Goal: Task Accomplishment & Management: Manage account settings

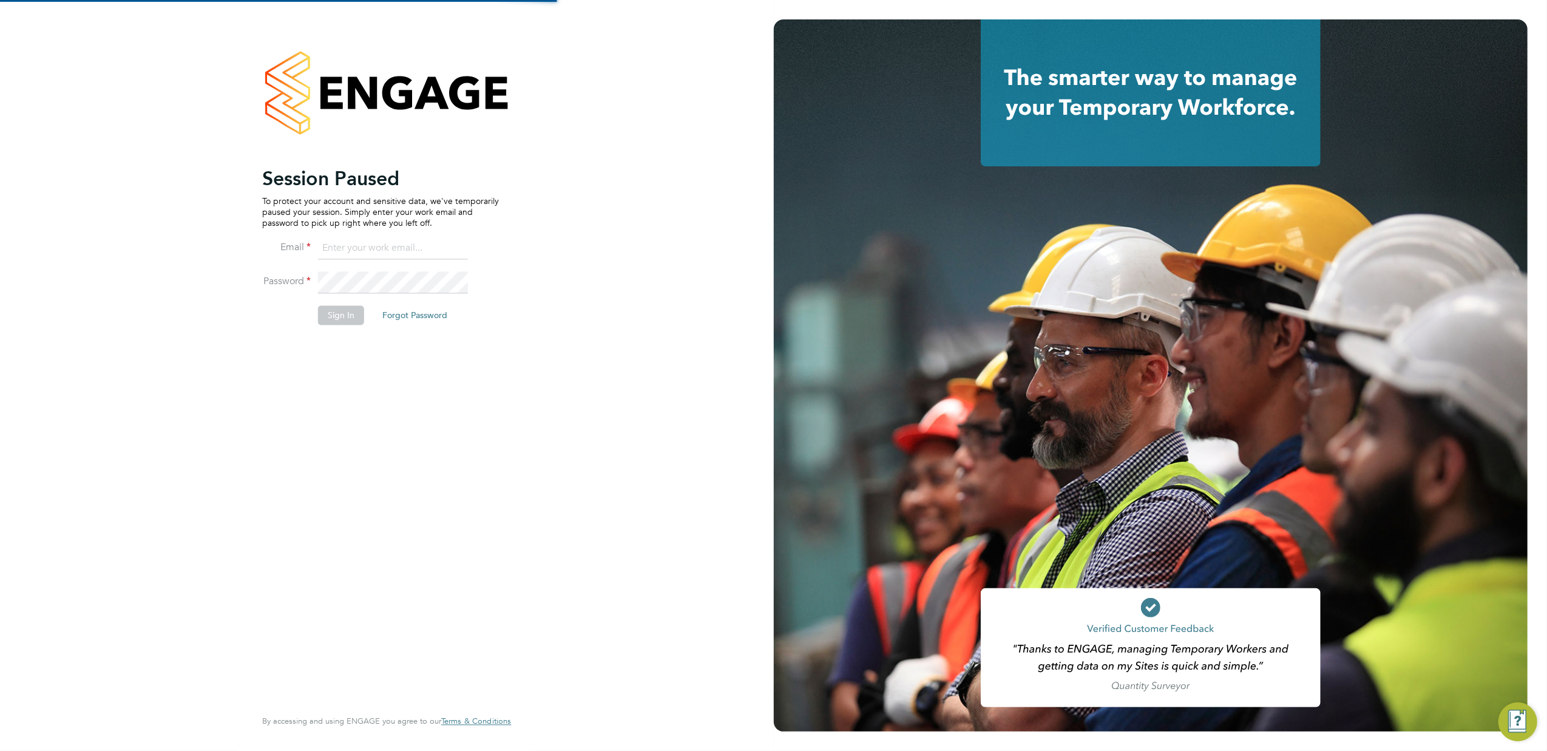
type input "m.smith2@setsquarerecruitment.com"
click at [334, 314] on button "Sign In" at bounding box center [341, 314] width 46 height 19
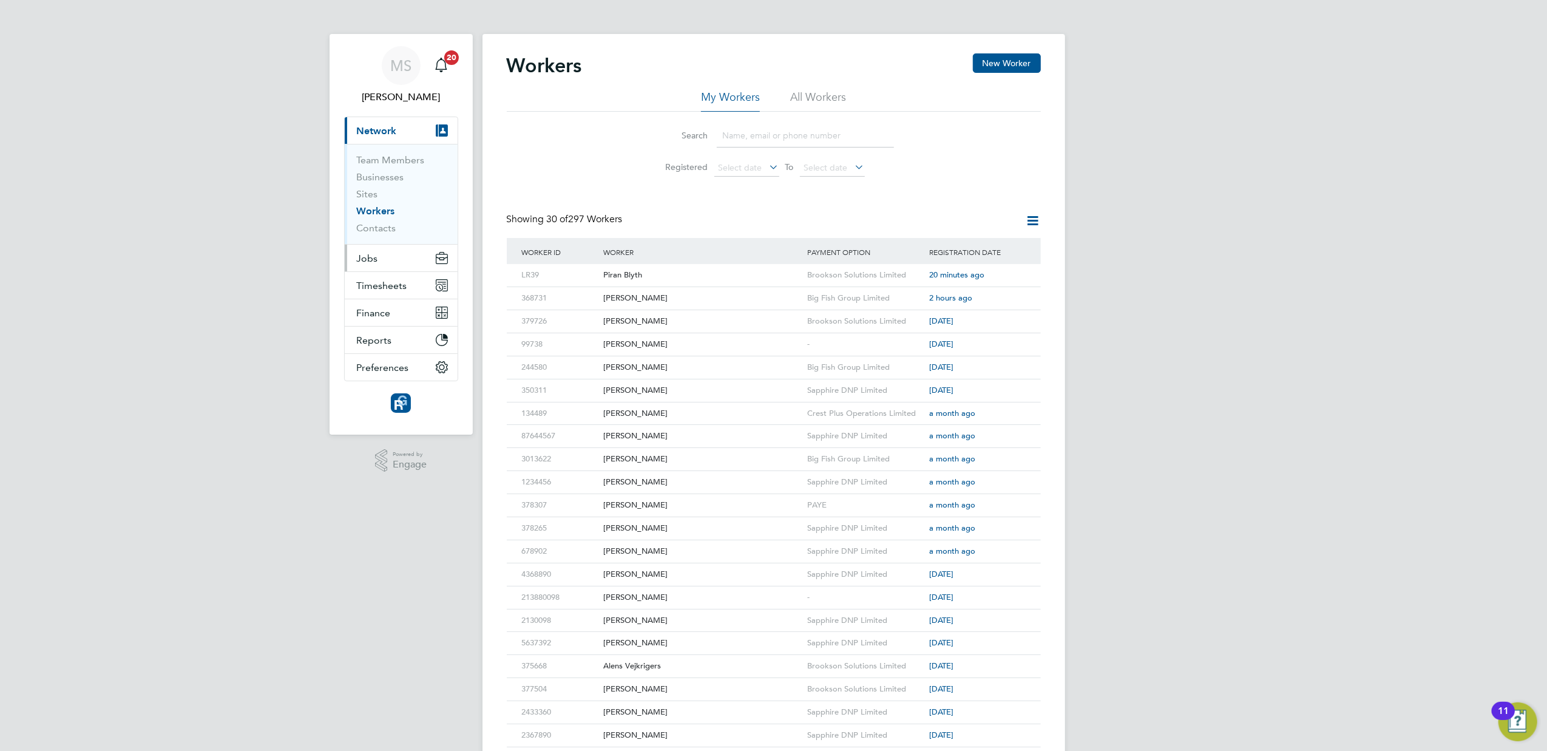
click at [362, 256] on span "Jobs" at bounding box center [367, 259] width 21 height 12
click at [370, 187] on link "Positions" at bounding box center [377, 188] width 40 height 12
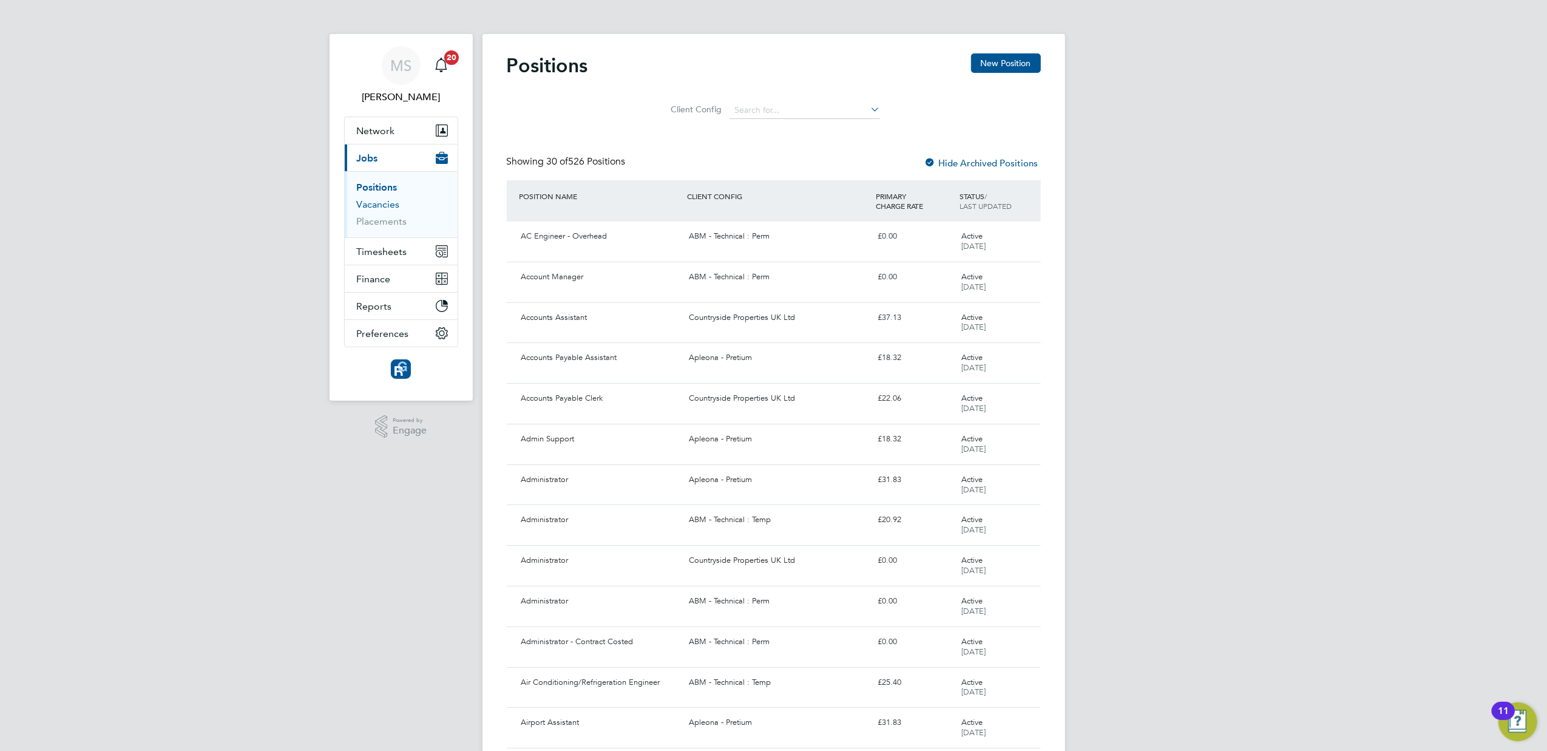
click at [367, 202] on link "Vacancies" at bounding box center [378, 205] width 43 height 12
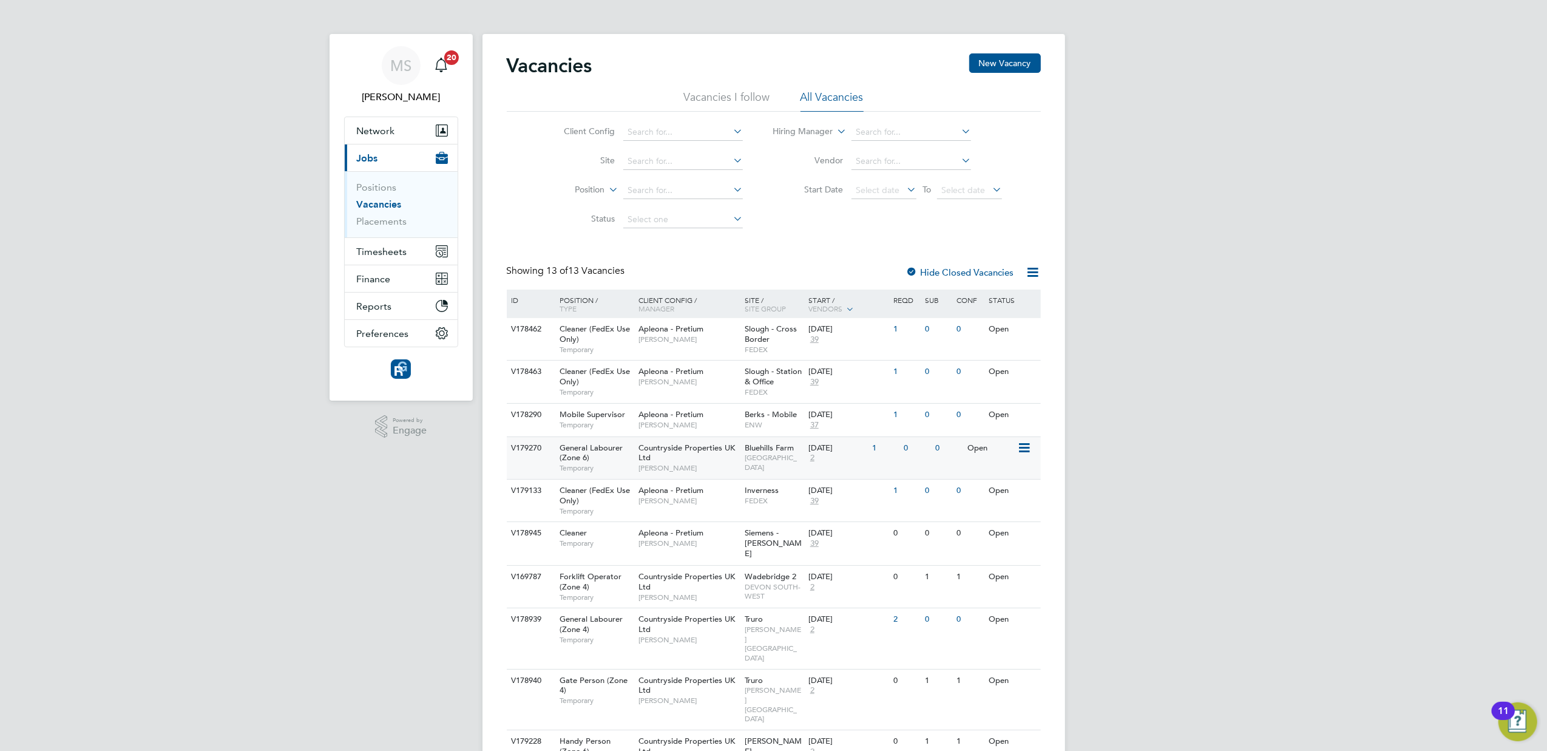
click at [781, 446] on span "Bluehills Farm" at bounding box center [769, 448] width 49 height 10
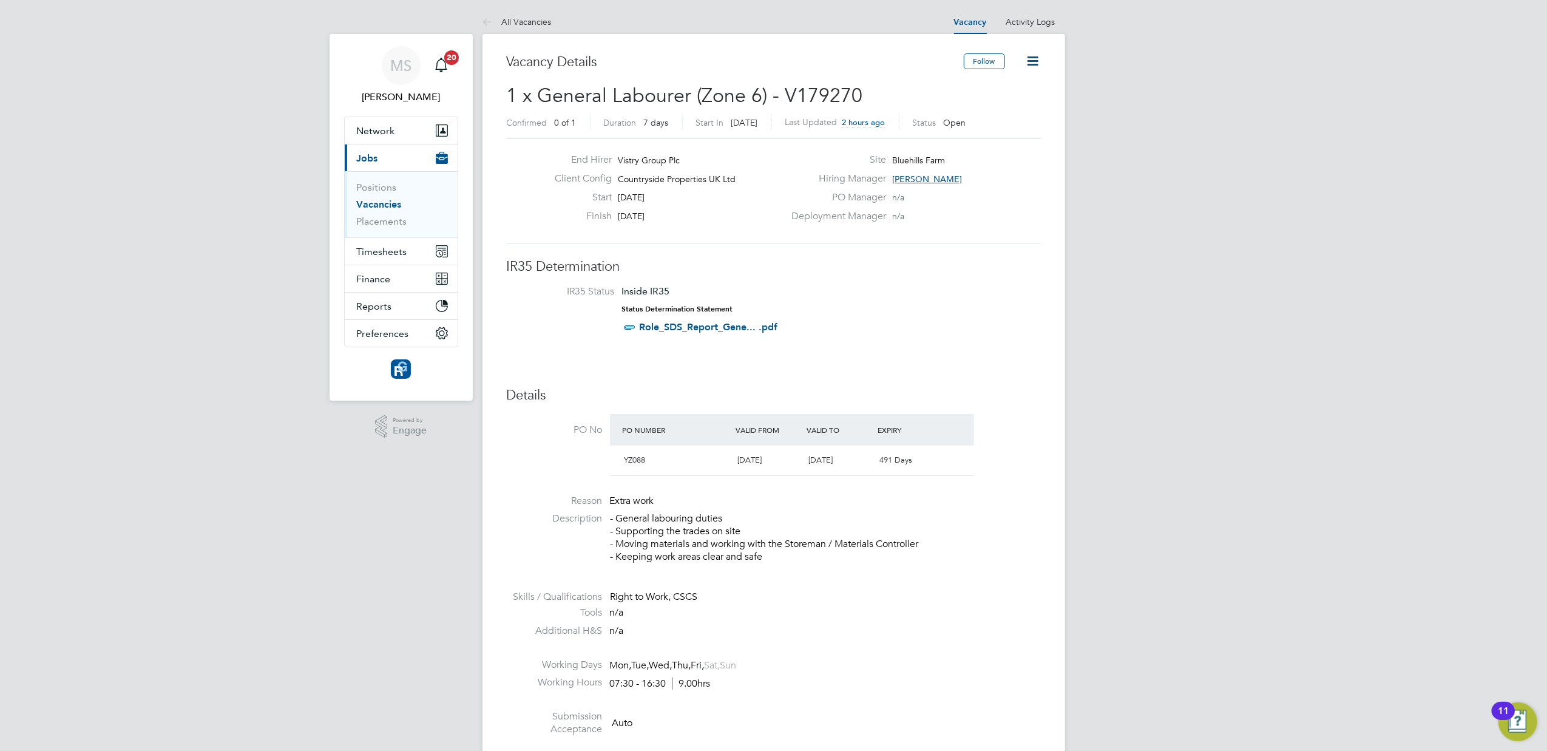
scroll to position [486, 0]
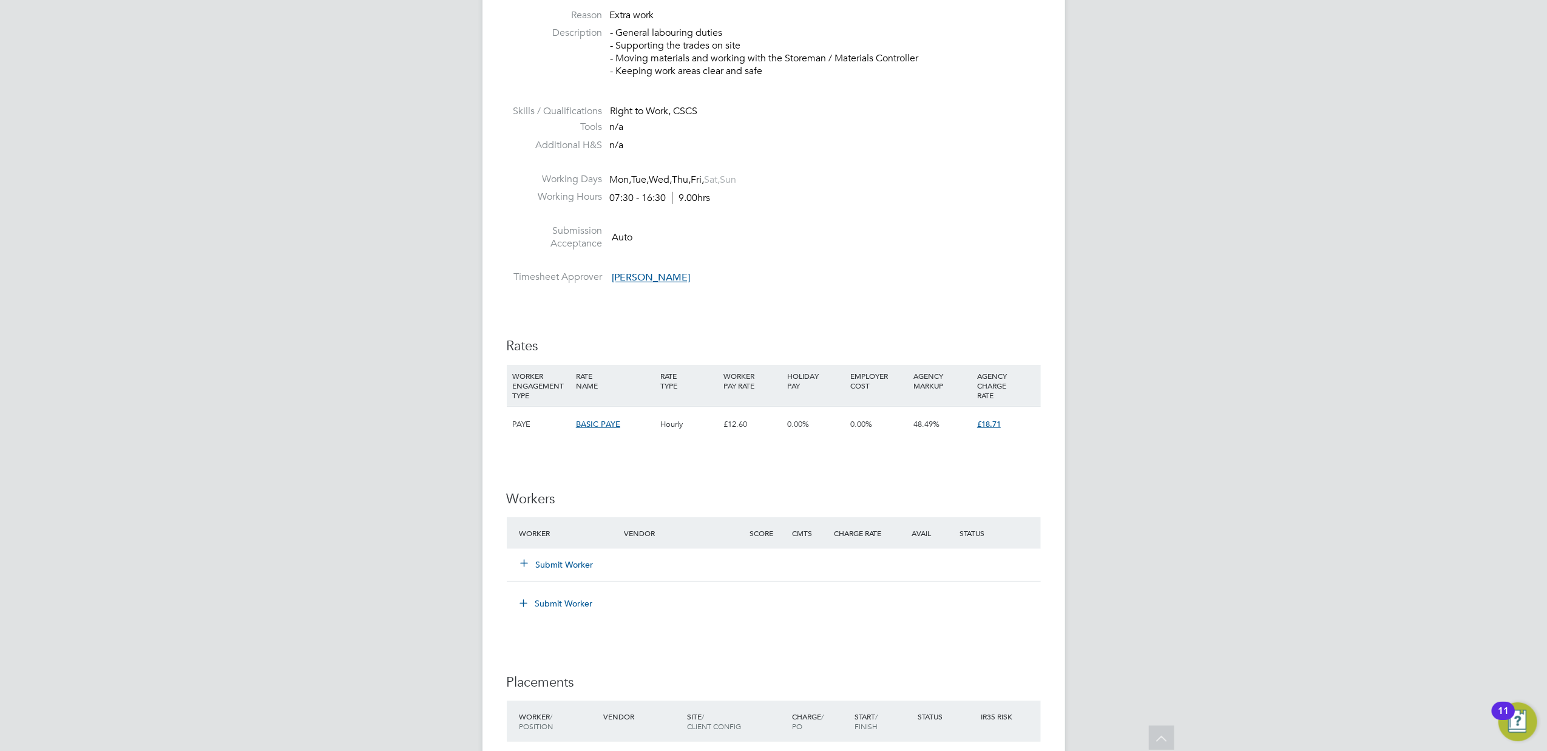
click at [535, 564] on button "Submit Worker" at bounding box center [557, 564] width 73 height 12
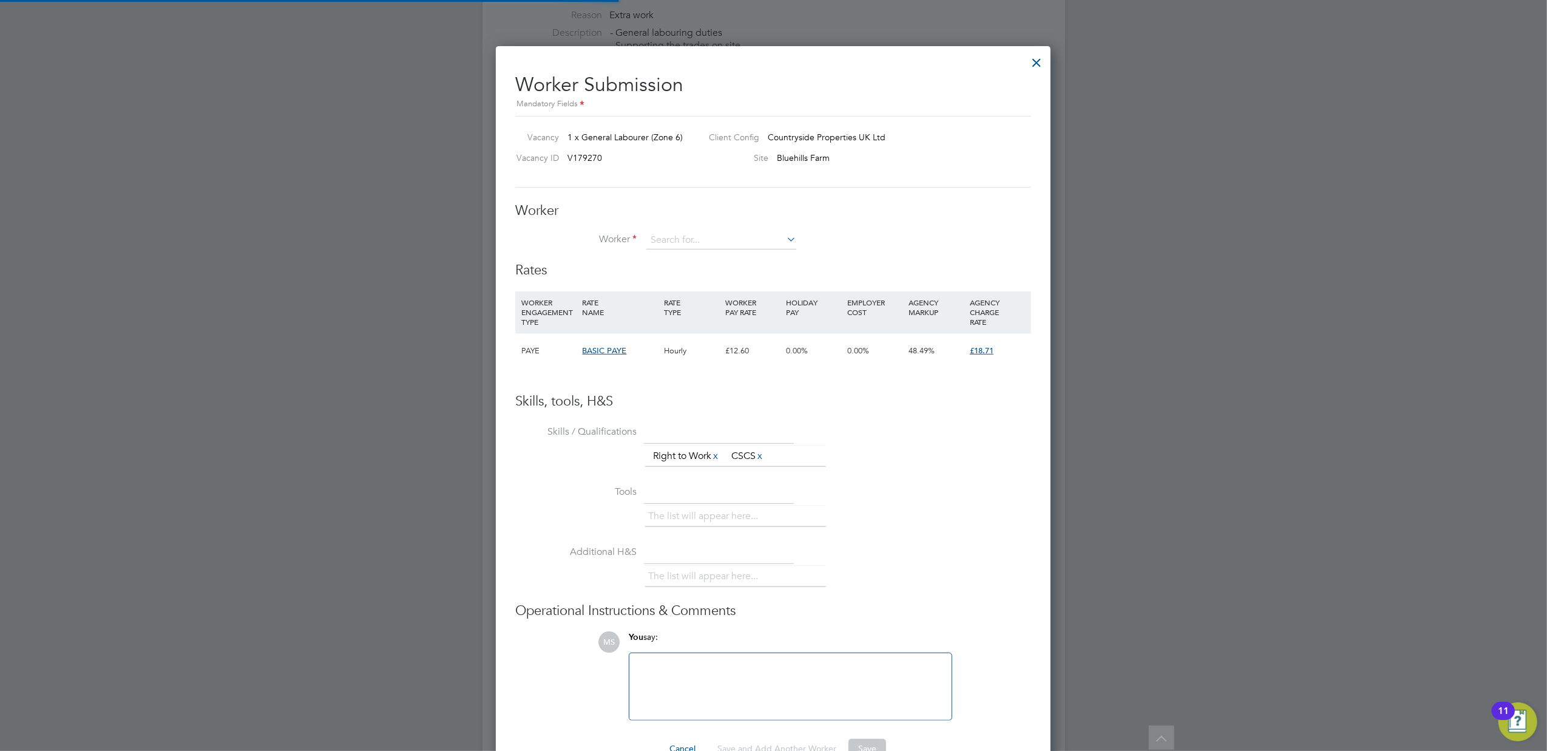
scroll to position [751, 556]
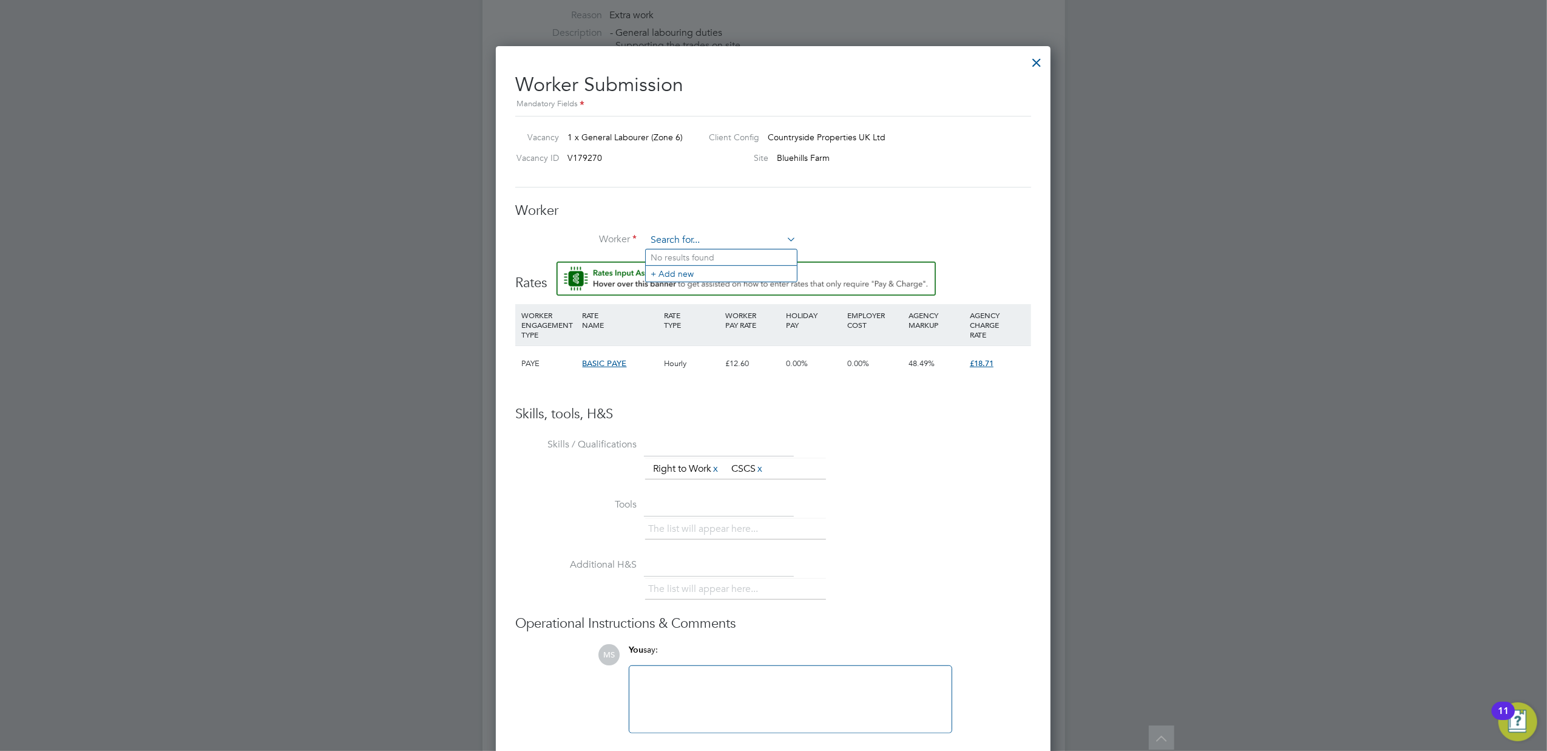
click at [702, 239] on input at bounding box center [721, 240] width 150 height 18
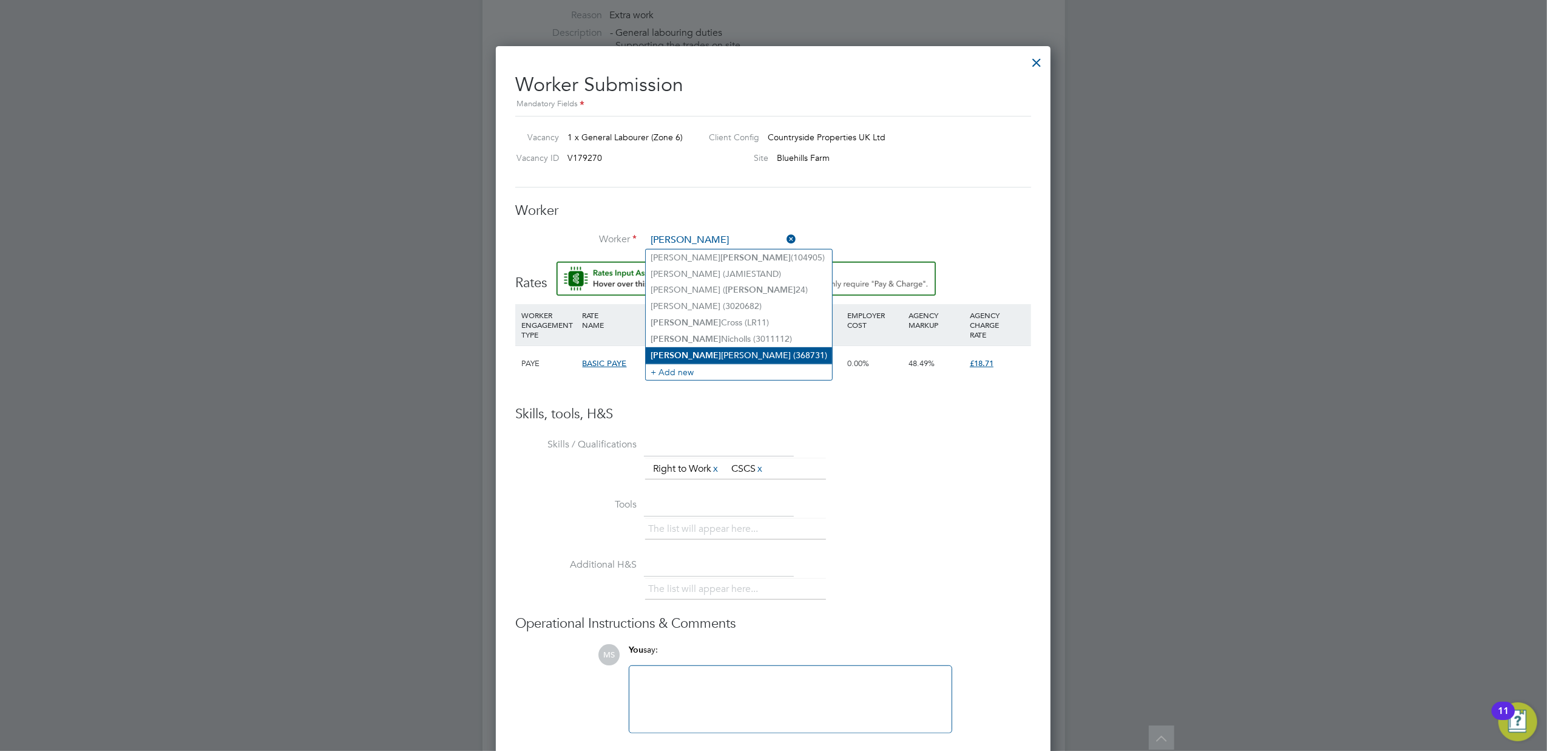
click at [719, 350] on li "James Garrett (368731)" at bounding box center [739, 355] width 186 height 16
type input "James Garrett (368731)"
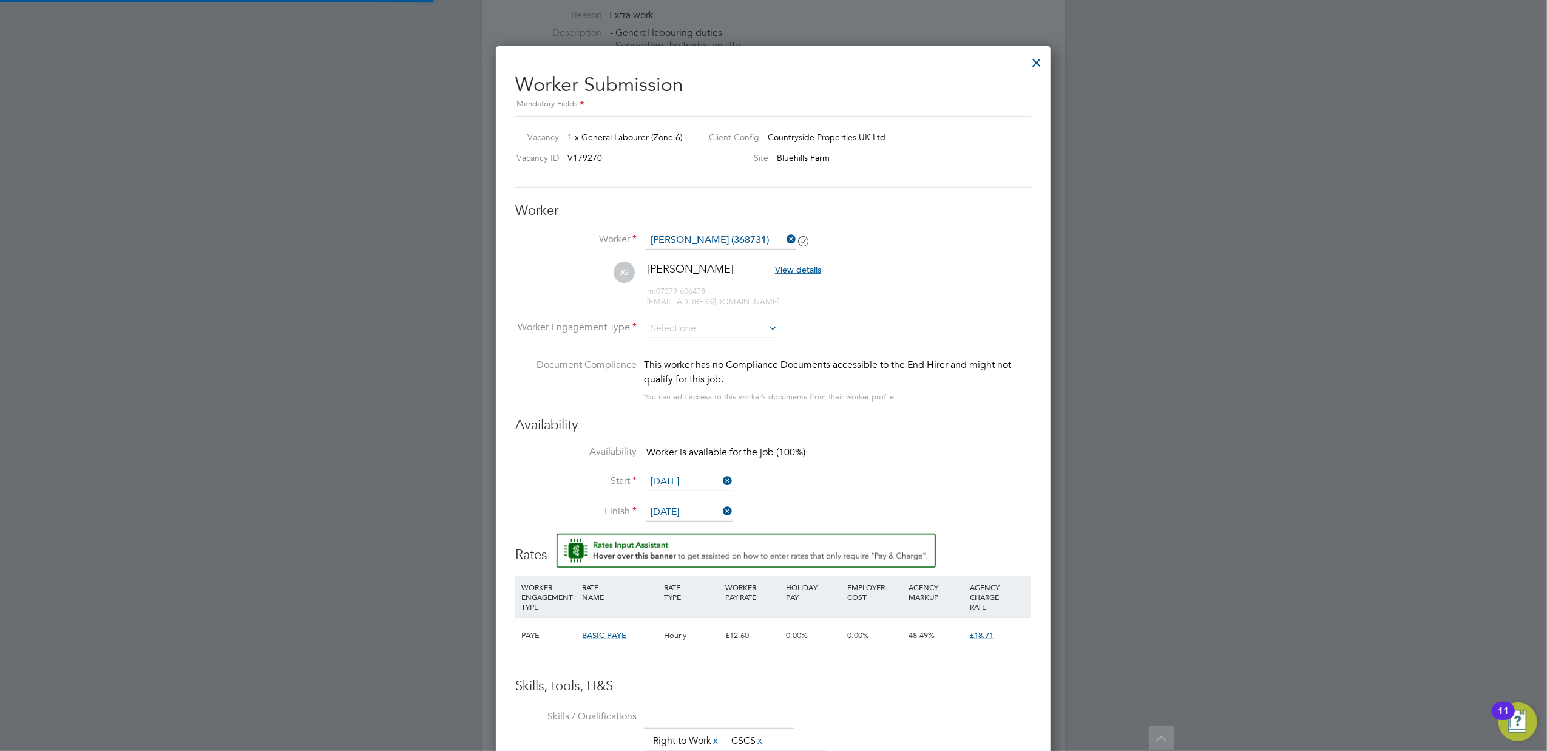
scroll to position [6, 6]
click at [688, 324] on input at bounding box center [712, 329] width 132 height 18
click at [673, 362] on li "PAYE" at bounding box center [712, 361] width 133 height 16
type input "PAYE"
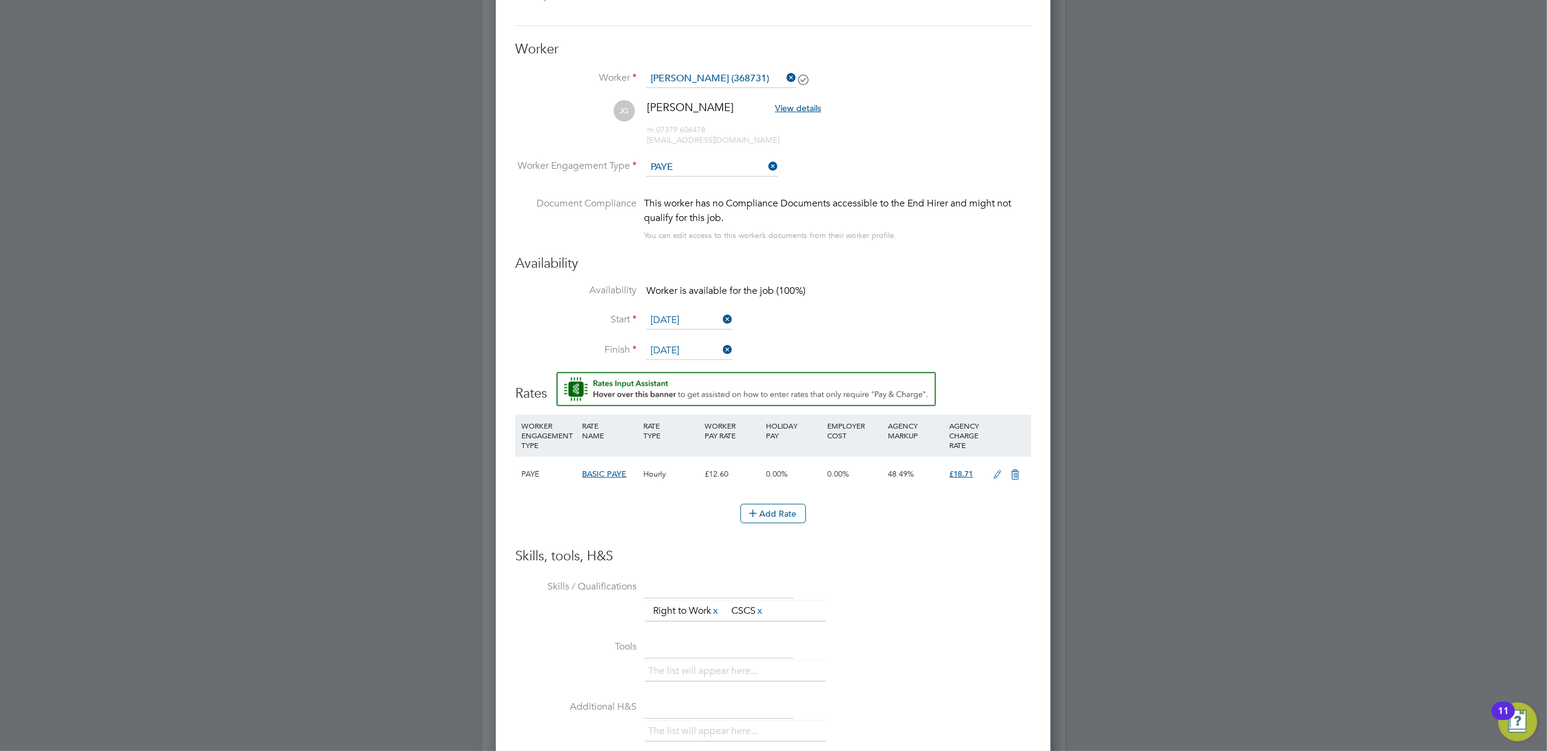
click at [952, 593] on li "Skills / Qualifications The list will appear here... Right to Work x CSCS x" at bounding box center [773, 607] width 516 height 60
click at [780, 511] on button "Add Rate" at bounding box center [774, 513] width 66 height 19
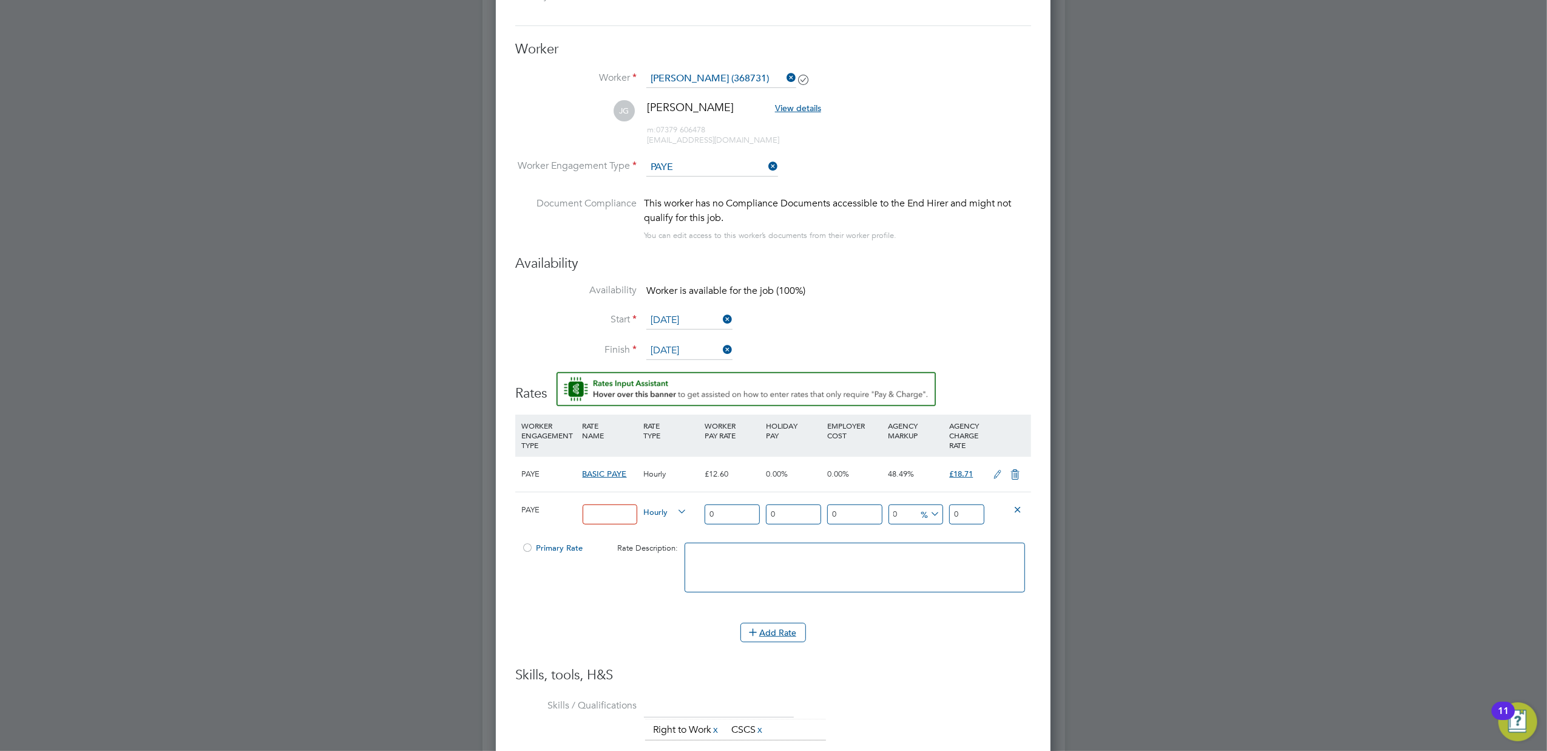
click at [1152, 549] on div at bounding box center [773, 375] width 1547 height 751
click at [1015, 509] on icon at bounding box center [1017, 508] width 9 height 9
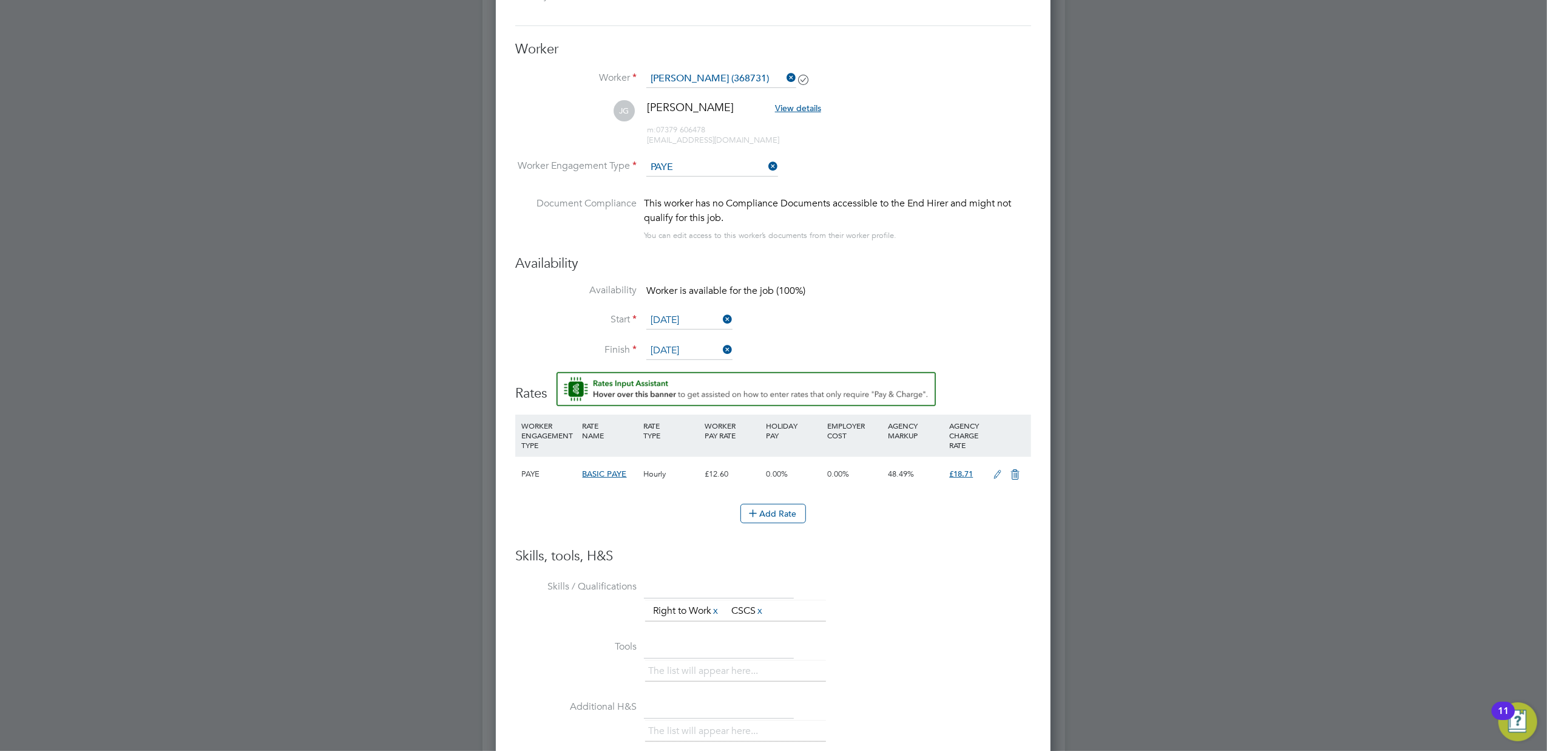
click at [998, 472] on icon at bounding box center [998, 475] width 15 height 10
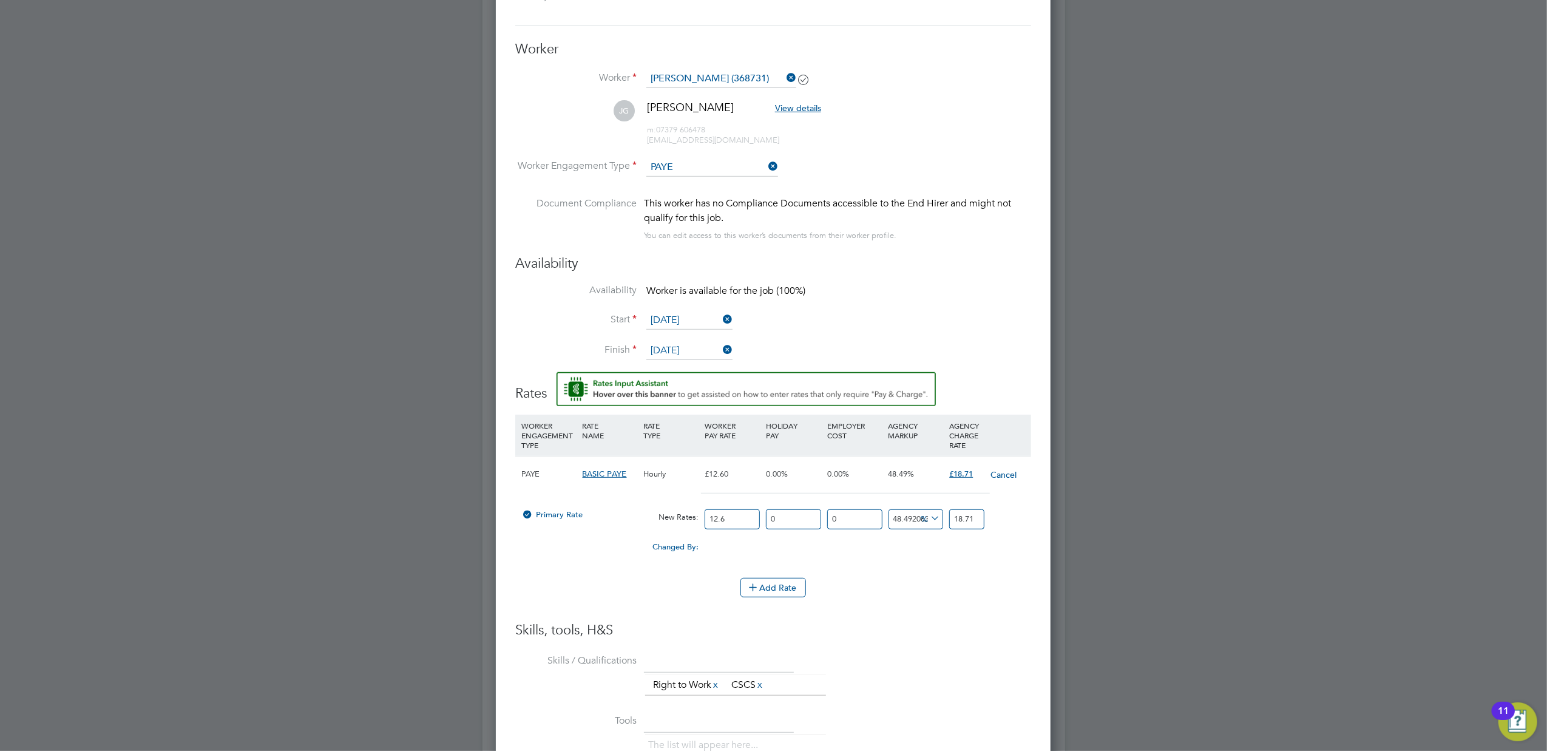
drag, startPoint x: 749, startPoint y: 523, endPoint x: 654, endPoint y: 515, distance: 95.6
click at [654, 515] on div "Primary Rate New Rates: 12.6 0 n/a 0 n/a 48.492063492063494 0 % 18.71" at bounding box center [773, 519] width 516 height 32
type input "1"
type input "1.484920634920635"
type input "16"
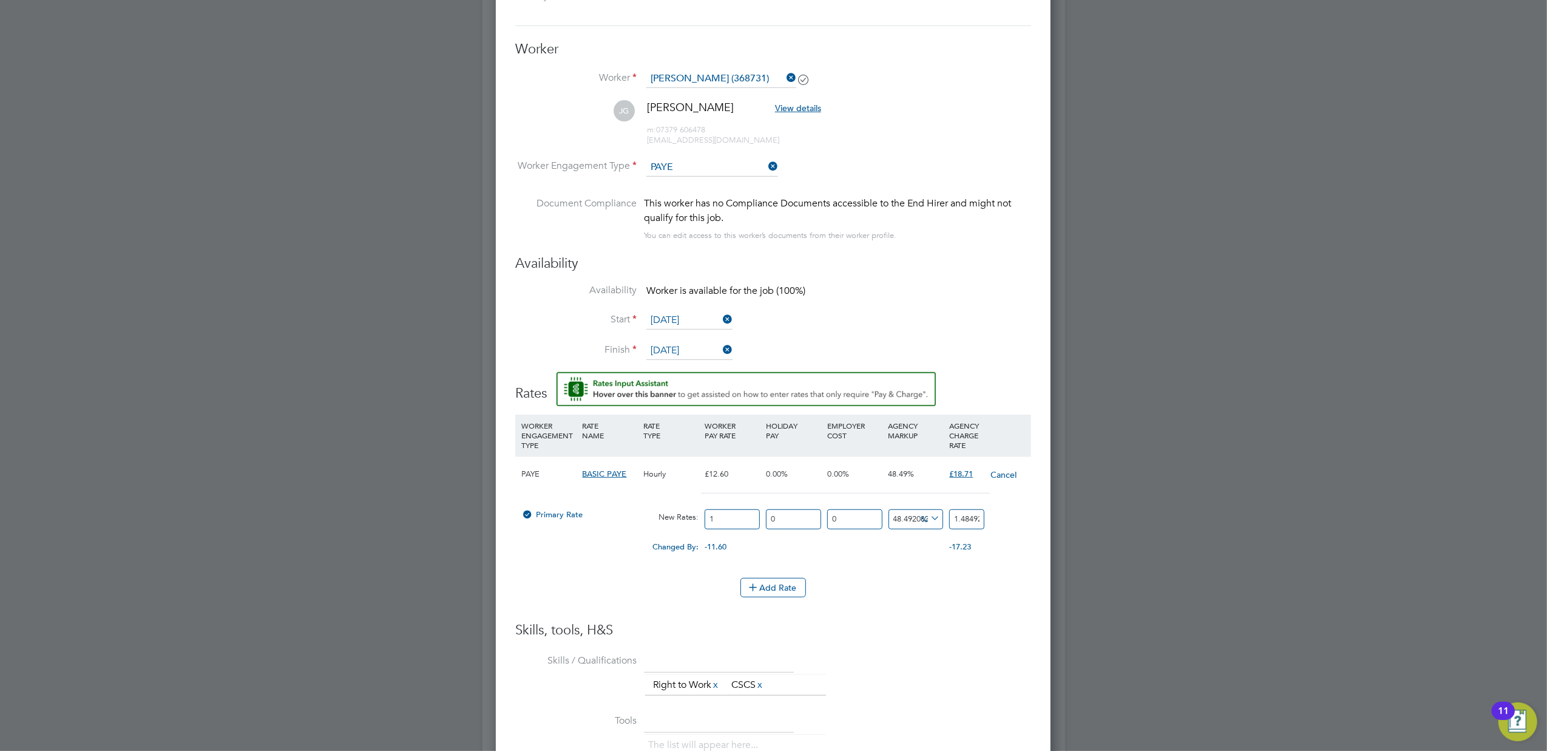
type input "23.75873015873016"
type input "16.4"
type input "24.352698412698413"
type input "16.41"
type input "24.36754761904762"
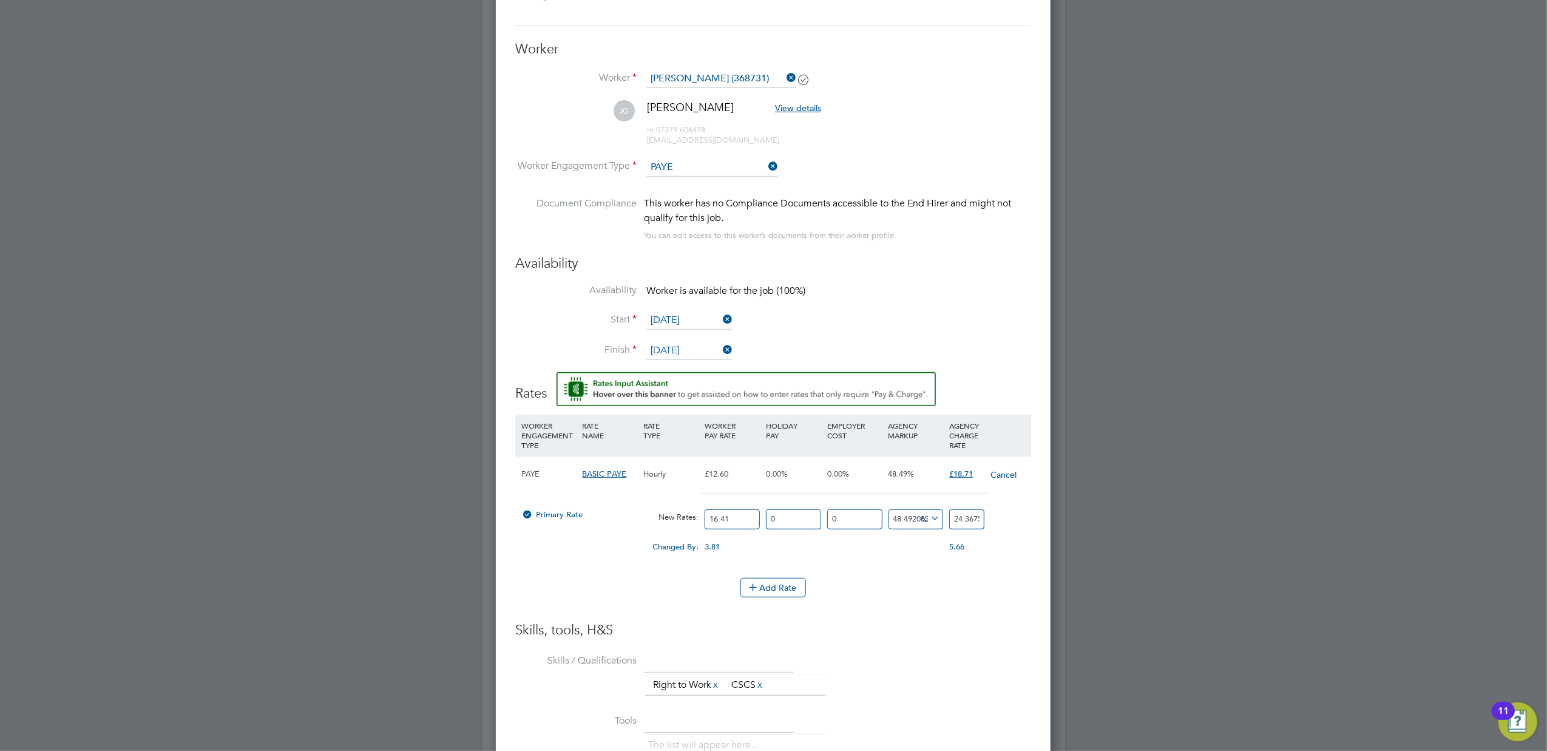
type input "16.41"
drag, startPoint x: 981, startPoint y: 518, endPoint x: 880, endPoint y: 521, distance: 100.8
click at [880, 521] on div "Primary Rate New Rates: 16.41 0 n/a 0 n/a 48.492063492063494 7.95754761904762 %…" at bounding box center [773, 519] width 516 height 32
type input "943095092904.2657"
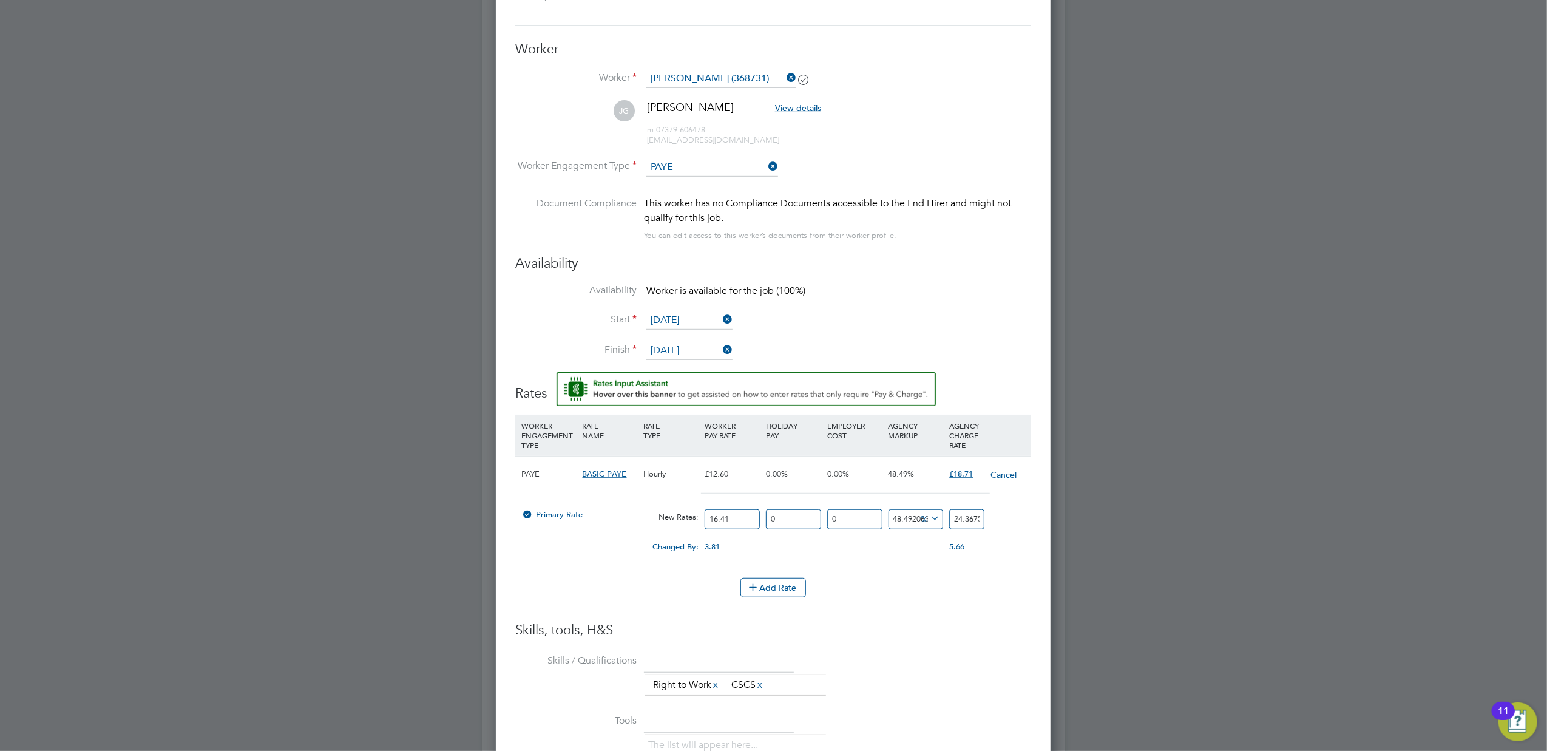
type input "154761904762"
type input "11302631960667.824"
type input "1854761904762"
type input "13.026319607678245"
type input "18.54761904762"
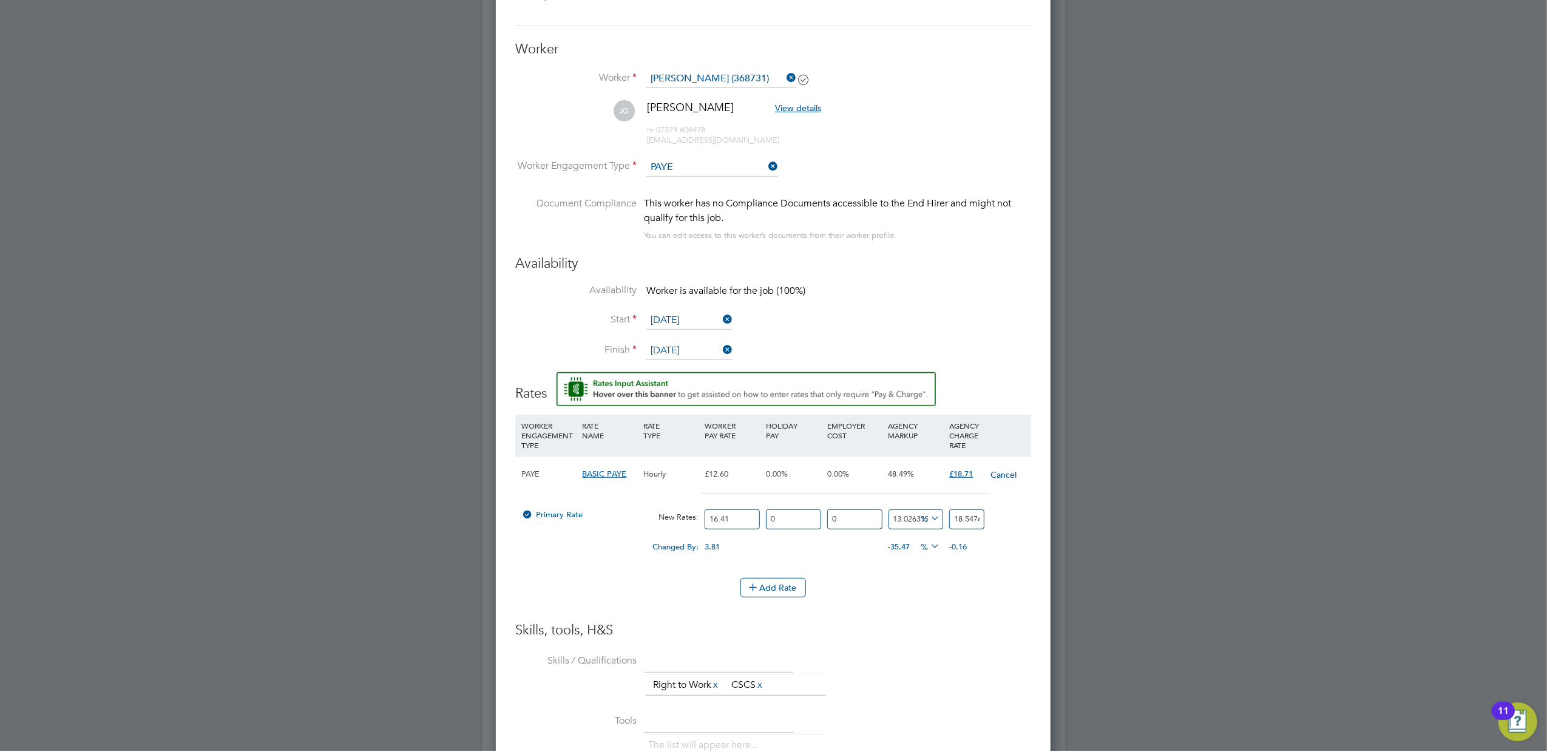
type input "14.288616116770262"
type input "18.754761904762"
type input "14.049215054699573"
type input "18.7154761904762"
type input "14.044862308117002"
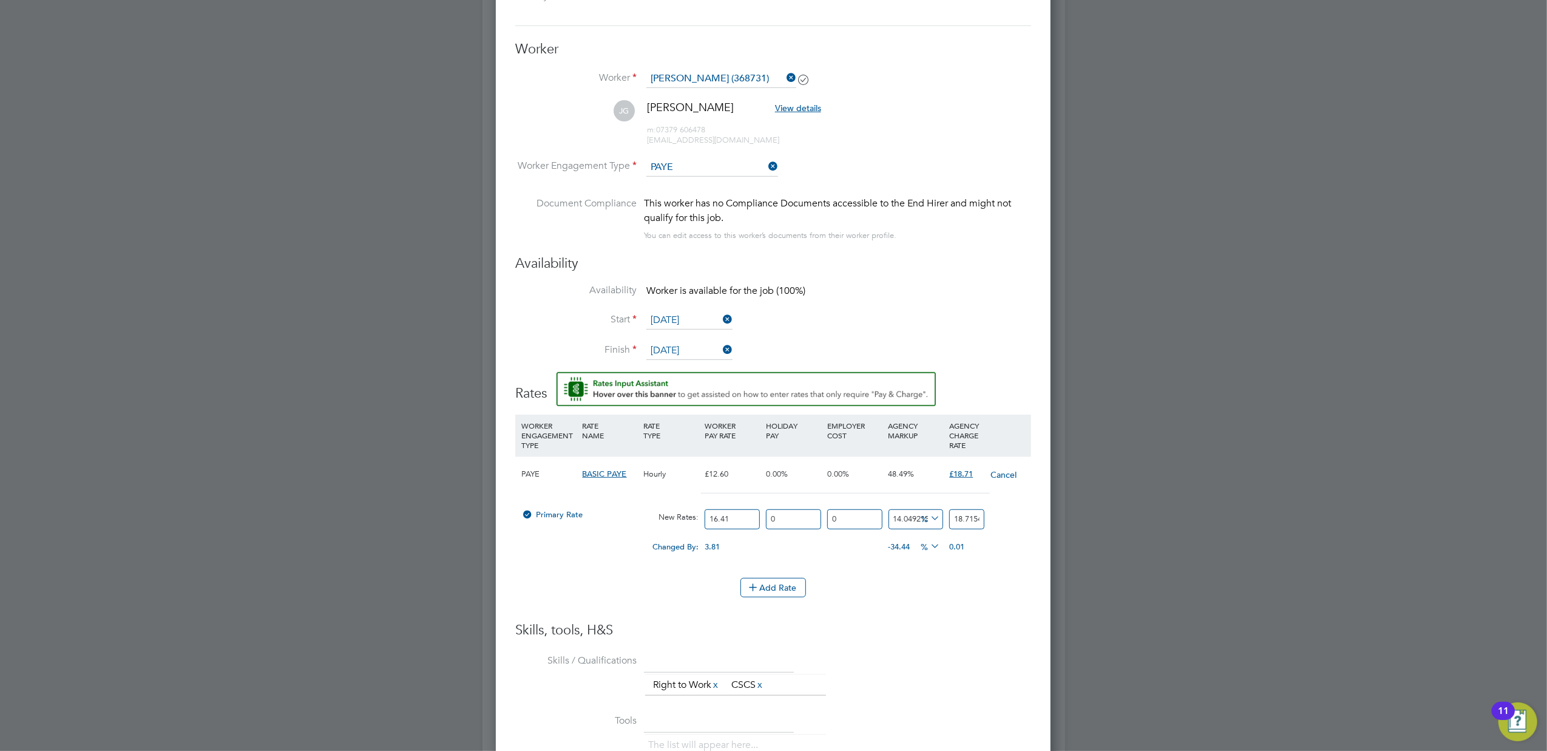
type input "18.714761904762"
type input "14.0622732944546"
type input "18.71761904762"
type input "14.053567801340646"
type input "18.7161904762"
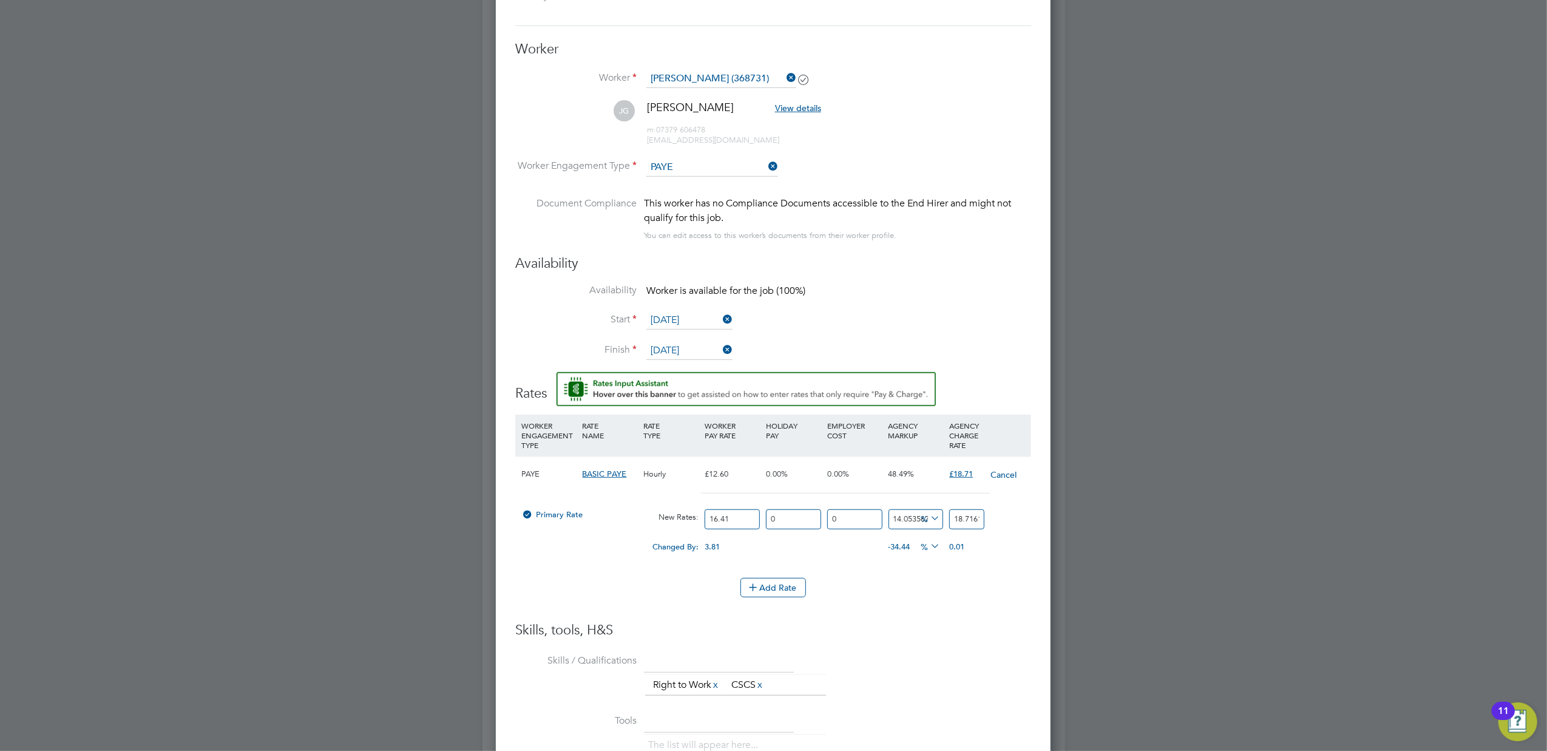
type input "14.027451322364412"
type input "18.711904762"
type input "14.070978793418647"
type input "18.71904762"
type input "14.018745886654479"
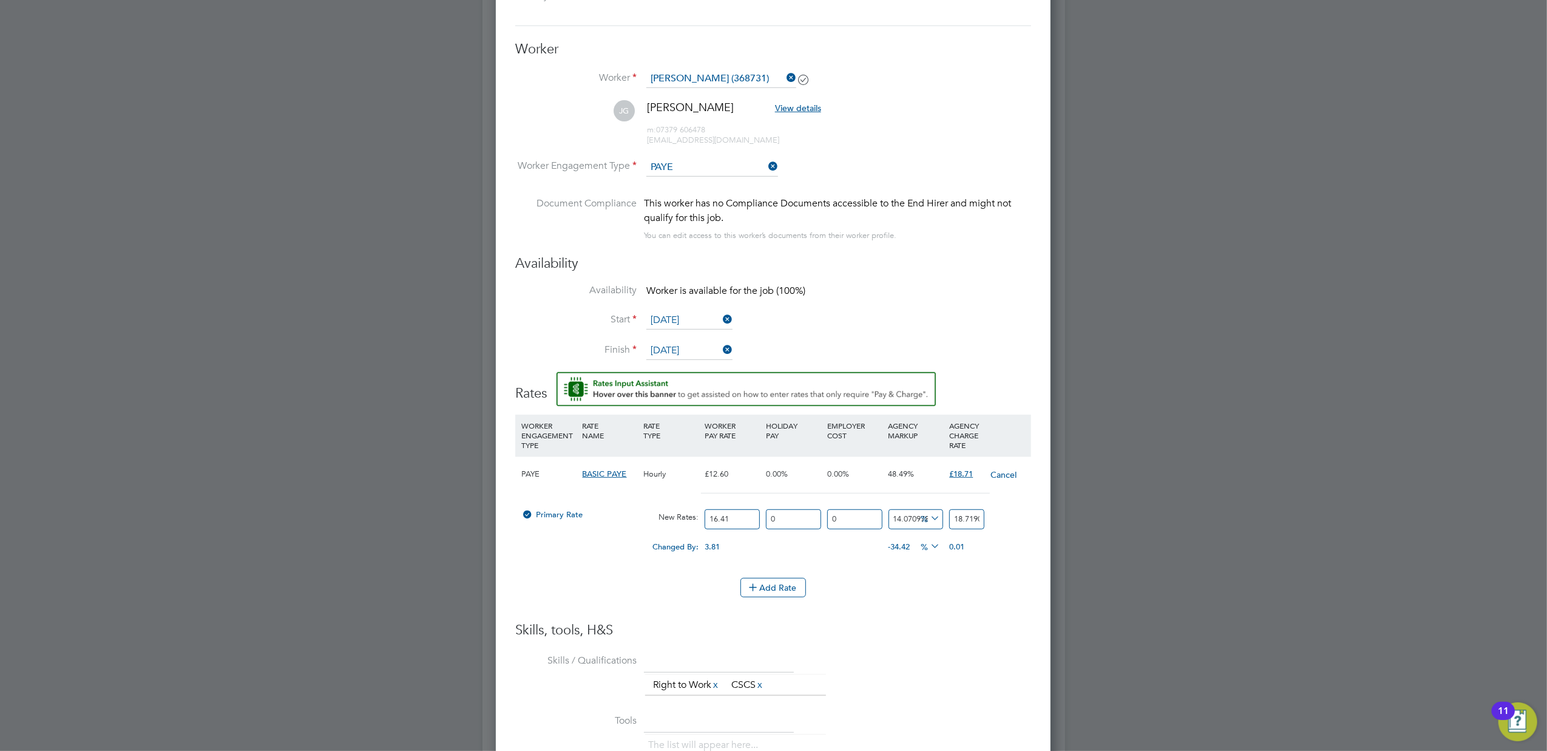
type input "18.7104762"
type input "14.044862888482633"
type input "18.714762"
type input "14.062279098110908"
type input "18.71762"
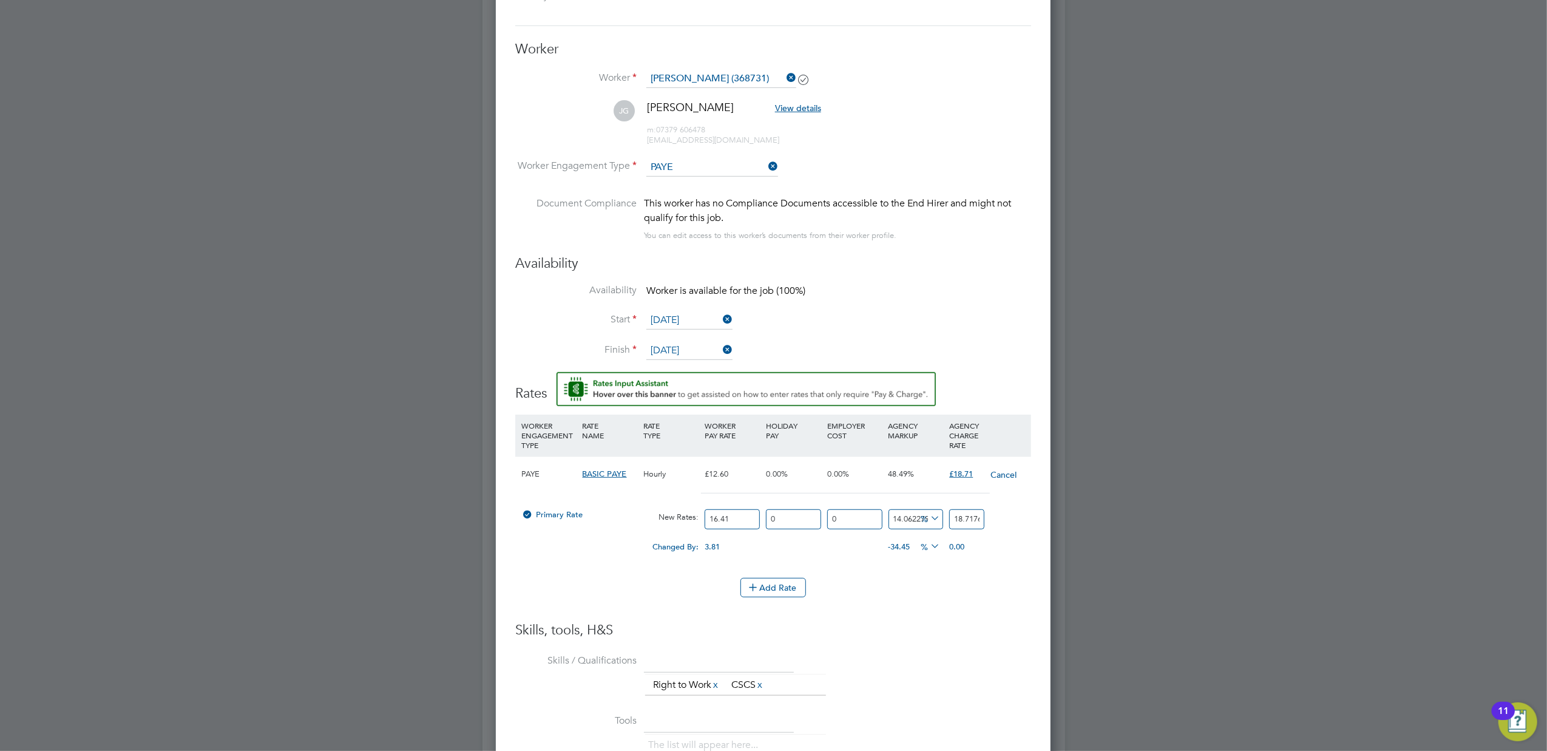
type input "14.053625837903716"
type input "18.7162"
type input "14.028031687995124"
type input "18.712"
type input "14.015843997562461"
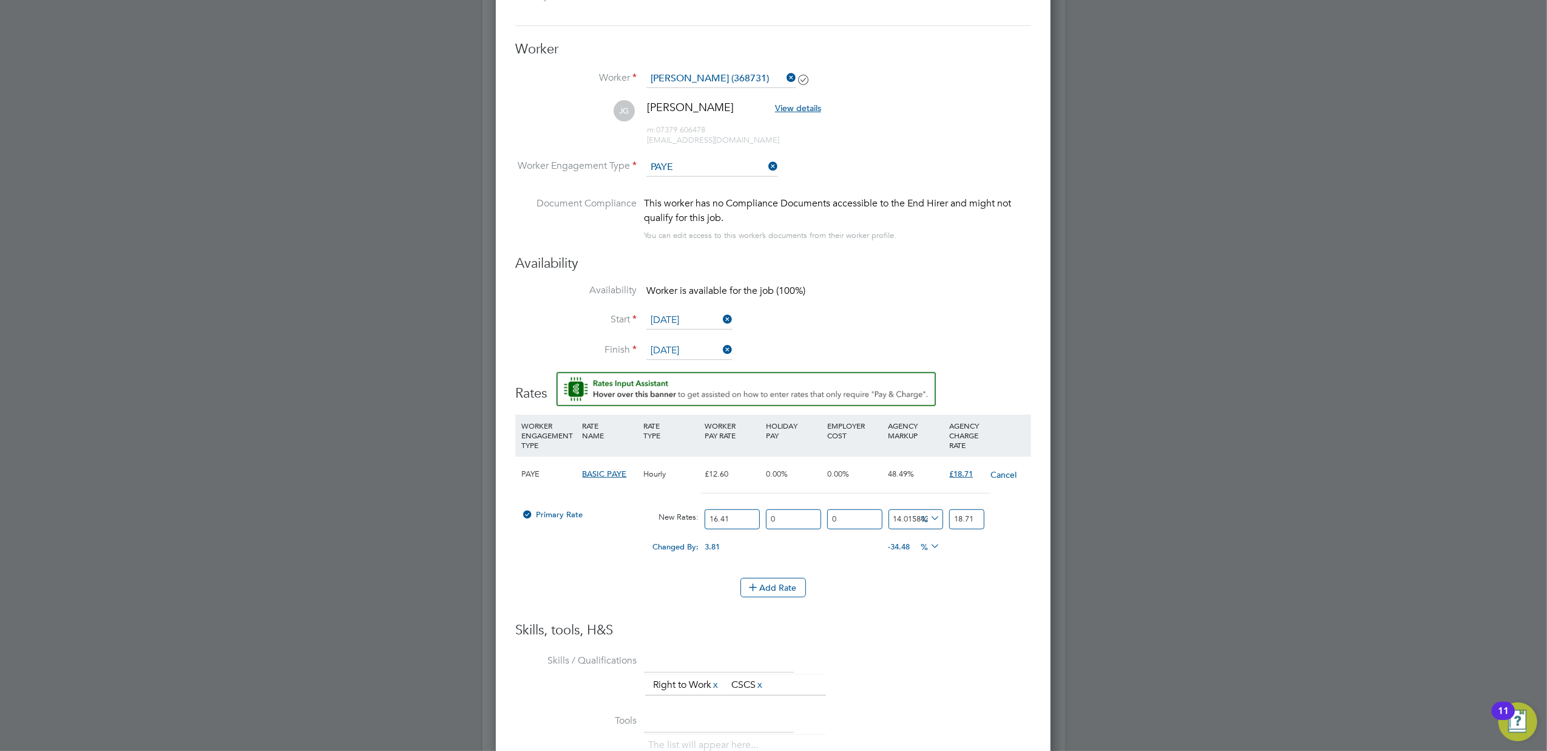
type input "18.71"
click at [1147, 571] on div at bounding box center [773, 375] width 1547 height 751
click at [928, 513] on icon at bounding box center [928, 518] width 0 height 17
click at [770, 584] on button "Add Rate" at bounding box center [774, 587] width 66 height 19
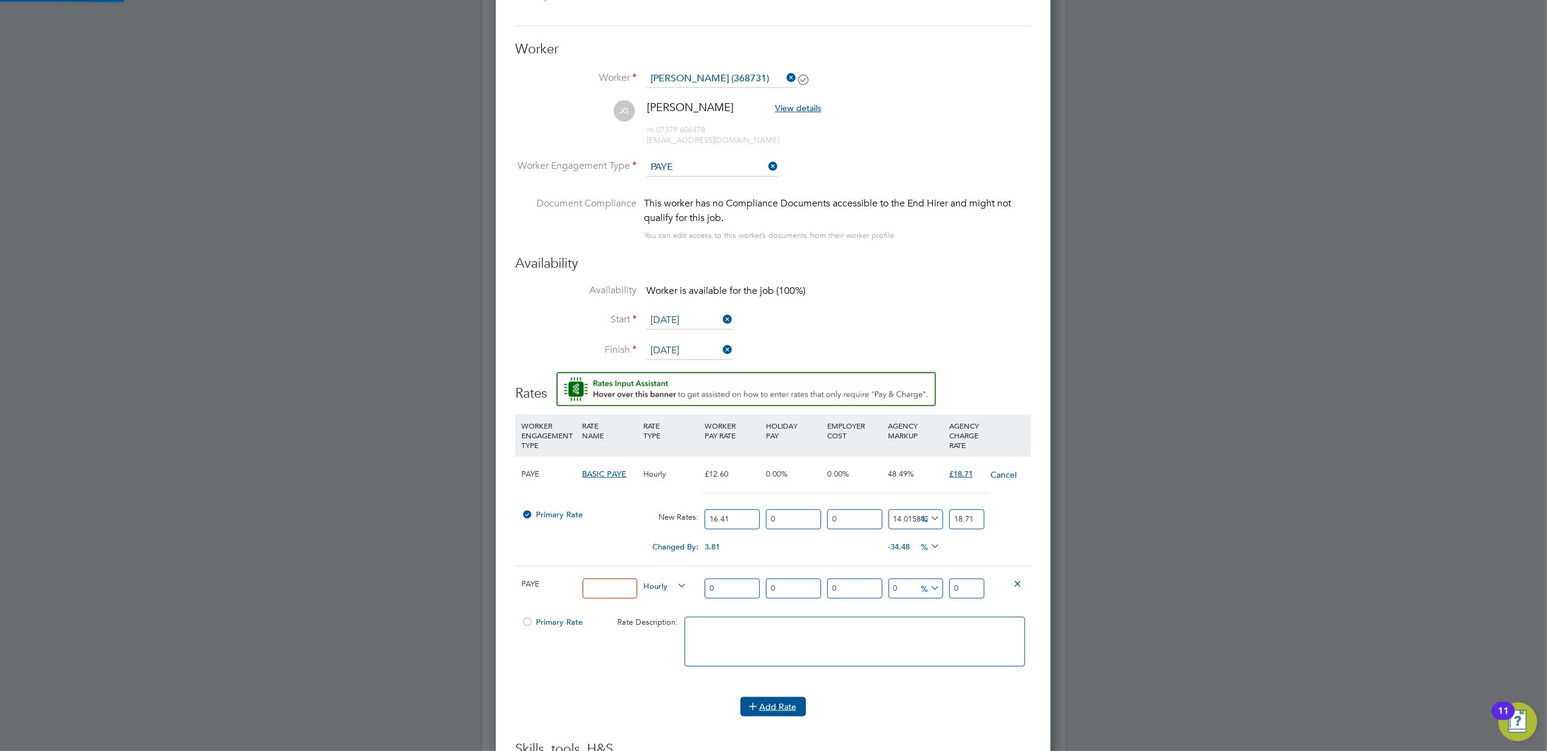
scroll to position [1248, 556]
click at [1000, 471] on button "Cancel" at bounding box center [1004, 475] width 27 height 12
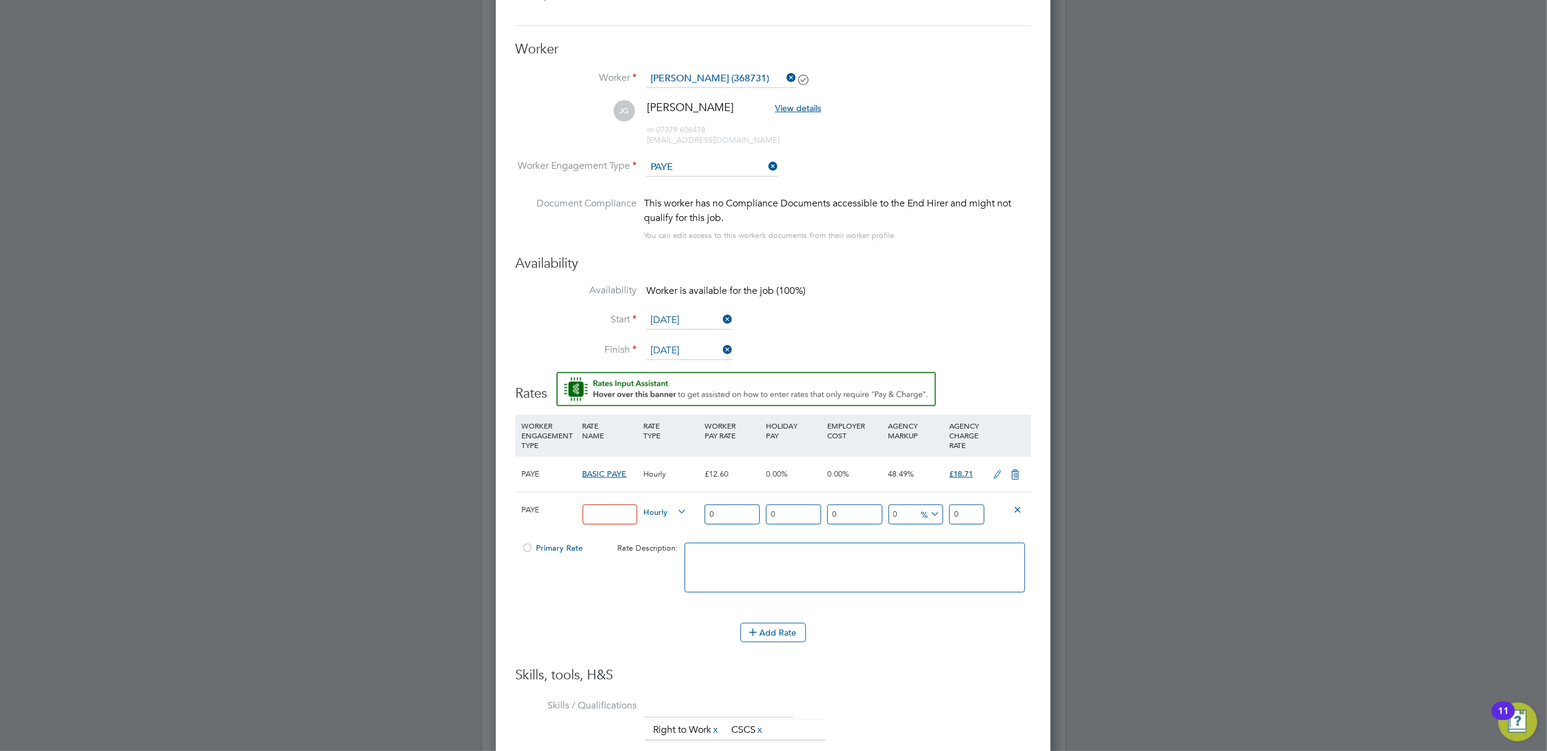
scroll to position [6, 6]
click at [605, 513] on input at bounding box center [610, 514] width 55 height 20
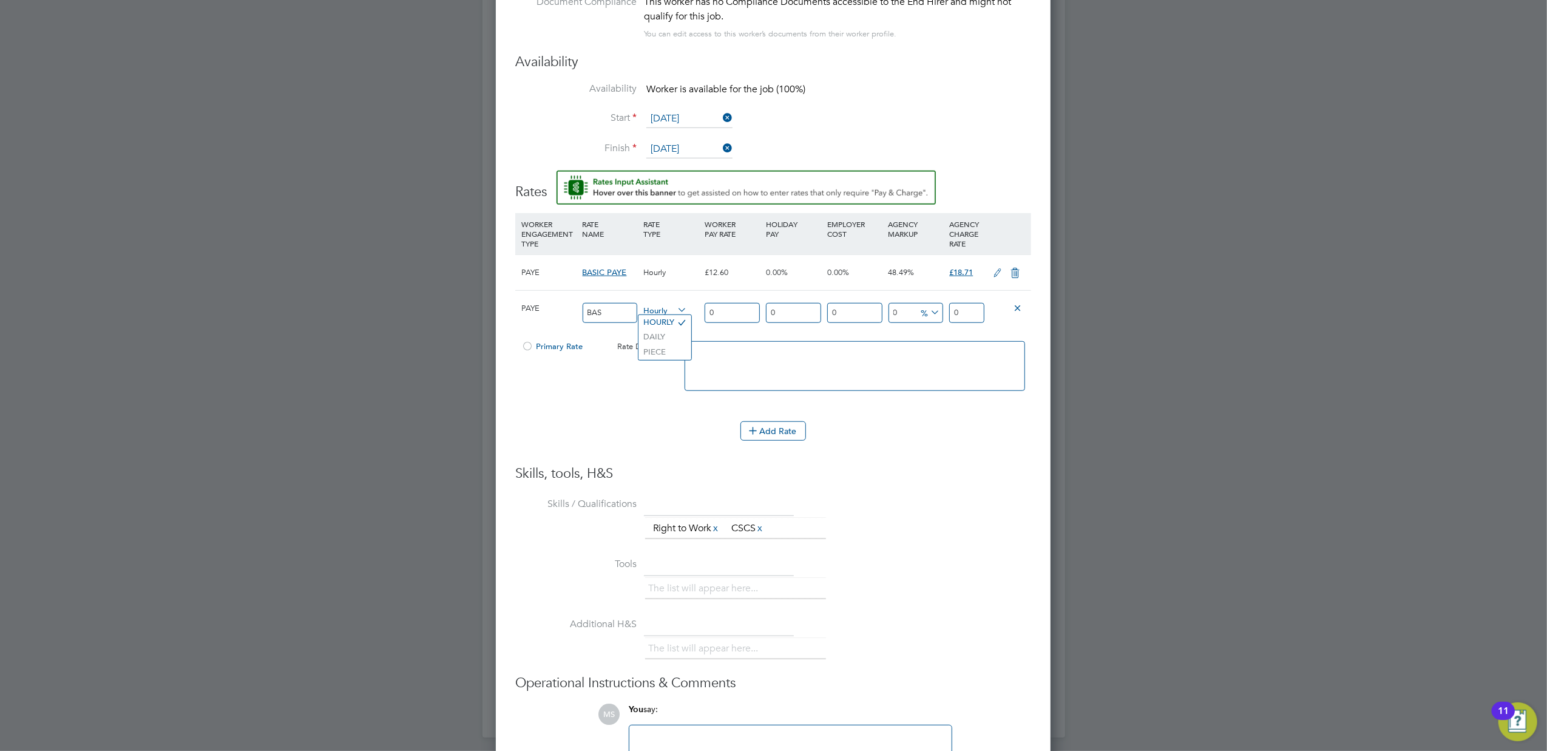
scroll to position [899, 0]
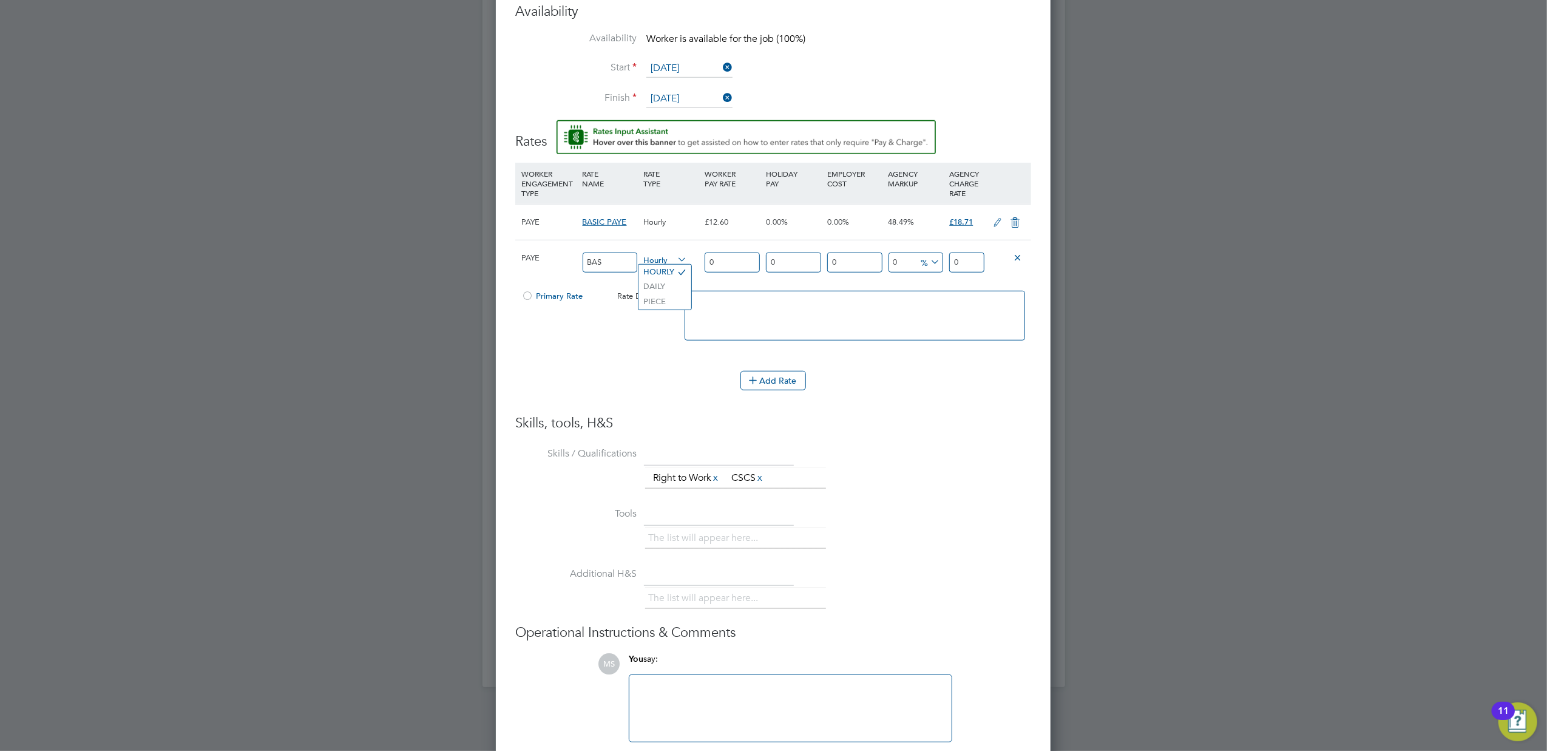
click at [618, 260] on input "BAS" at bounding box center [610, 263] width 55 height 20
type input "Basic"
click at [753, 263] on input "0" at bounding box center [732, 263] width 55 height 20
type input "1"
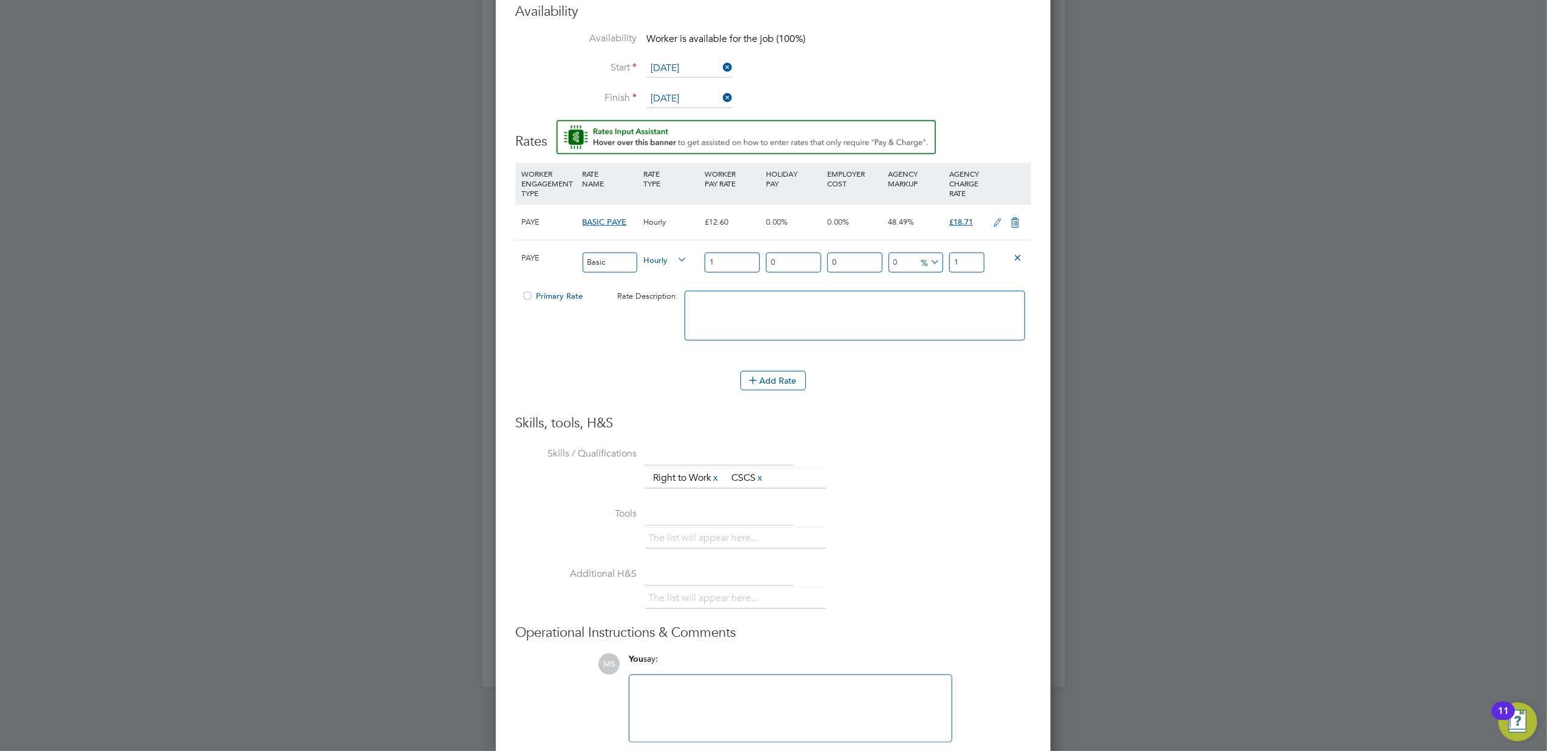
type input "16"
type input "16.4"
type input "16.41"
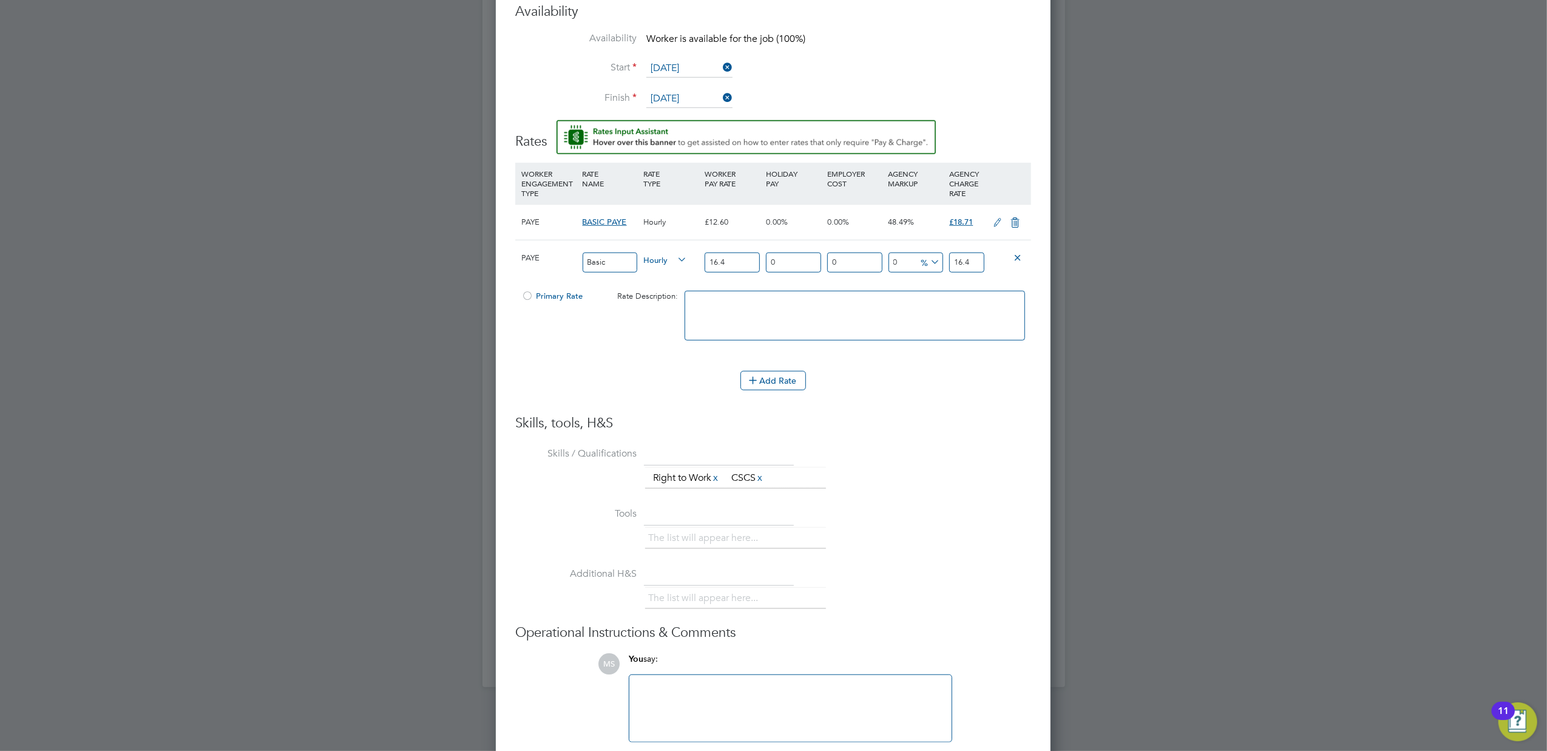
type input "16.41"
type input "-93.9061547836685"
type input "1"
type input "9.689213893967093"
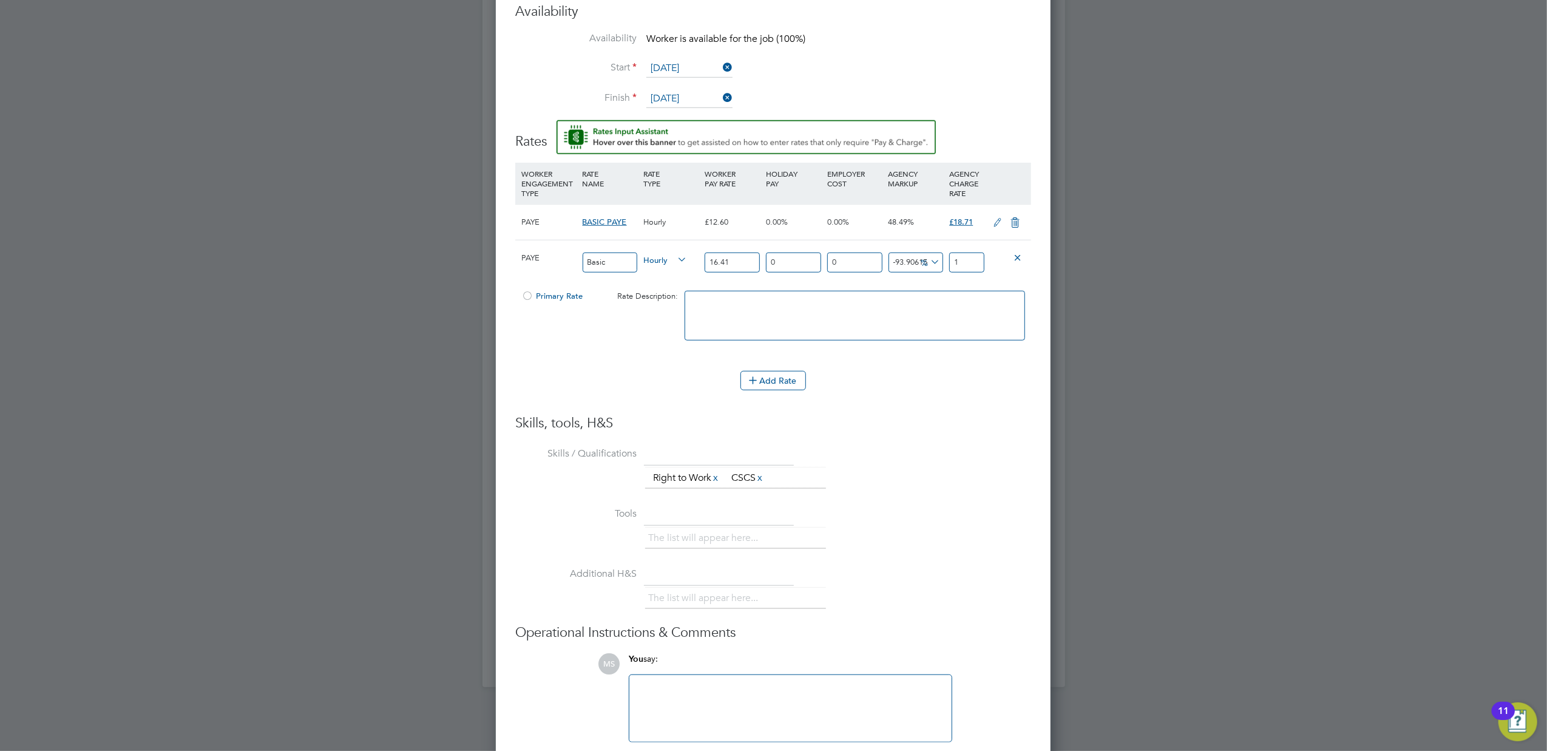
type input "18"
type input "13.954905545399146"
type input "18.7"
type input "14.015843997562461"
type input "18.71"
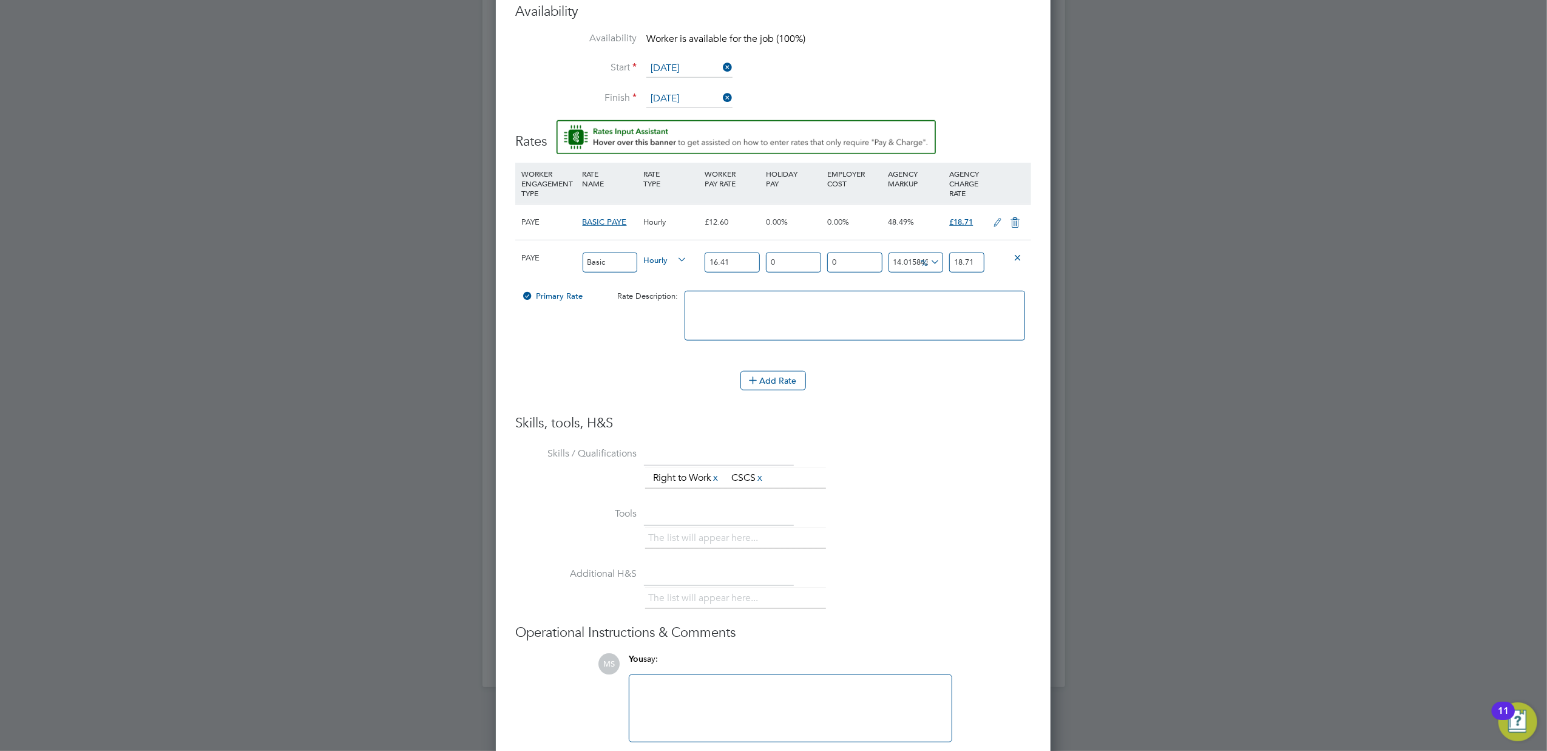
click at [962, 523] on li "Tools The list will appear here..." at bounding box center [773, 534] width 516 height 60
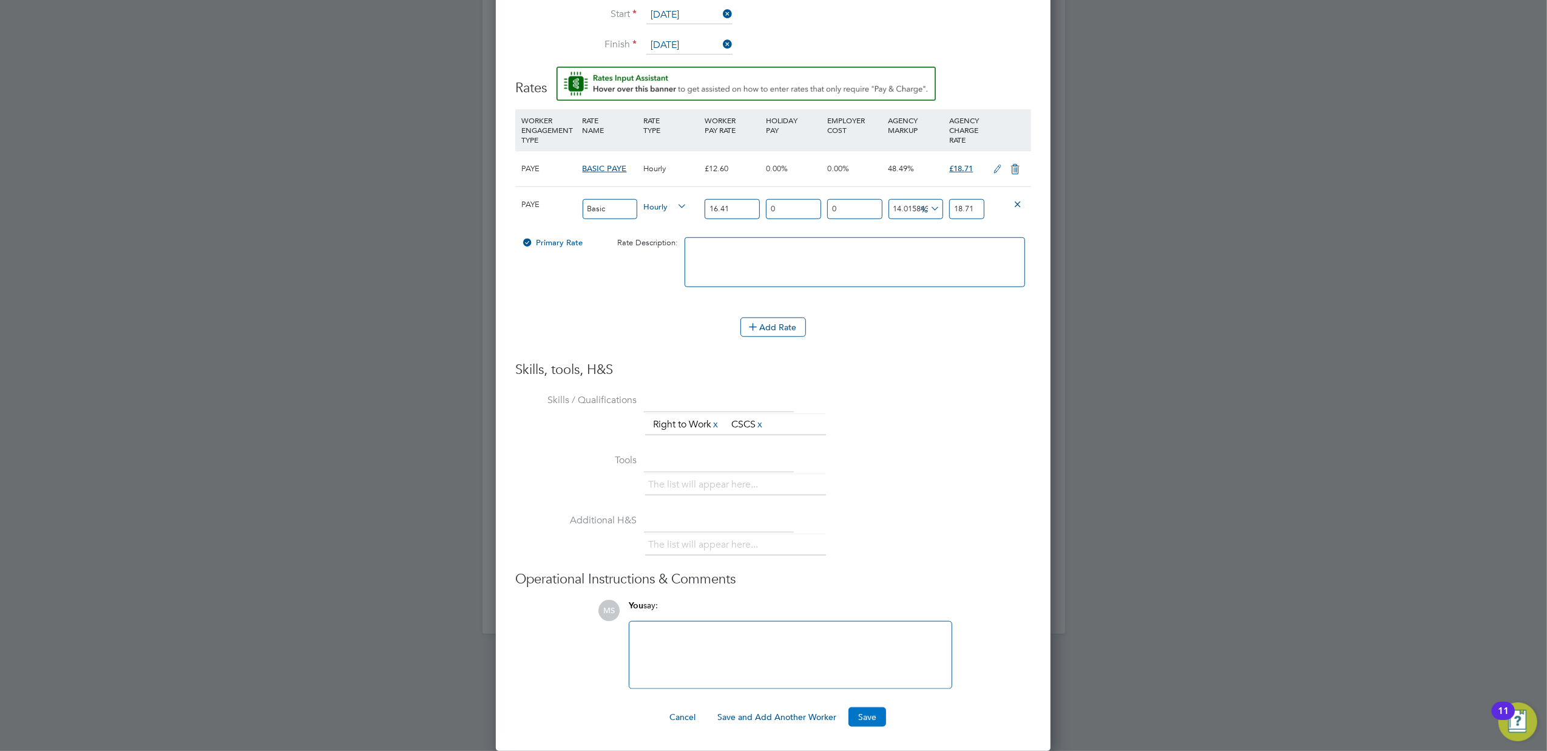
click at [856, 710] on button "Save" at bounding box center [868, 716] width 38 height 19
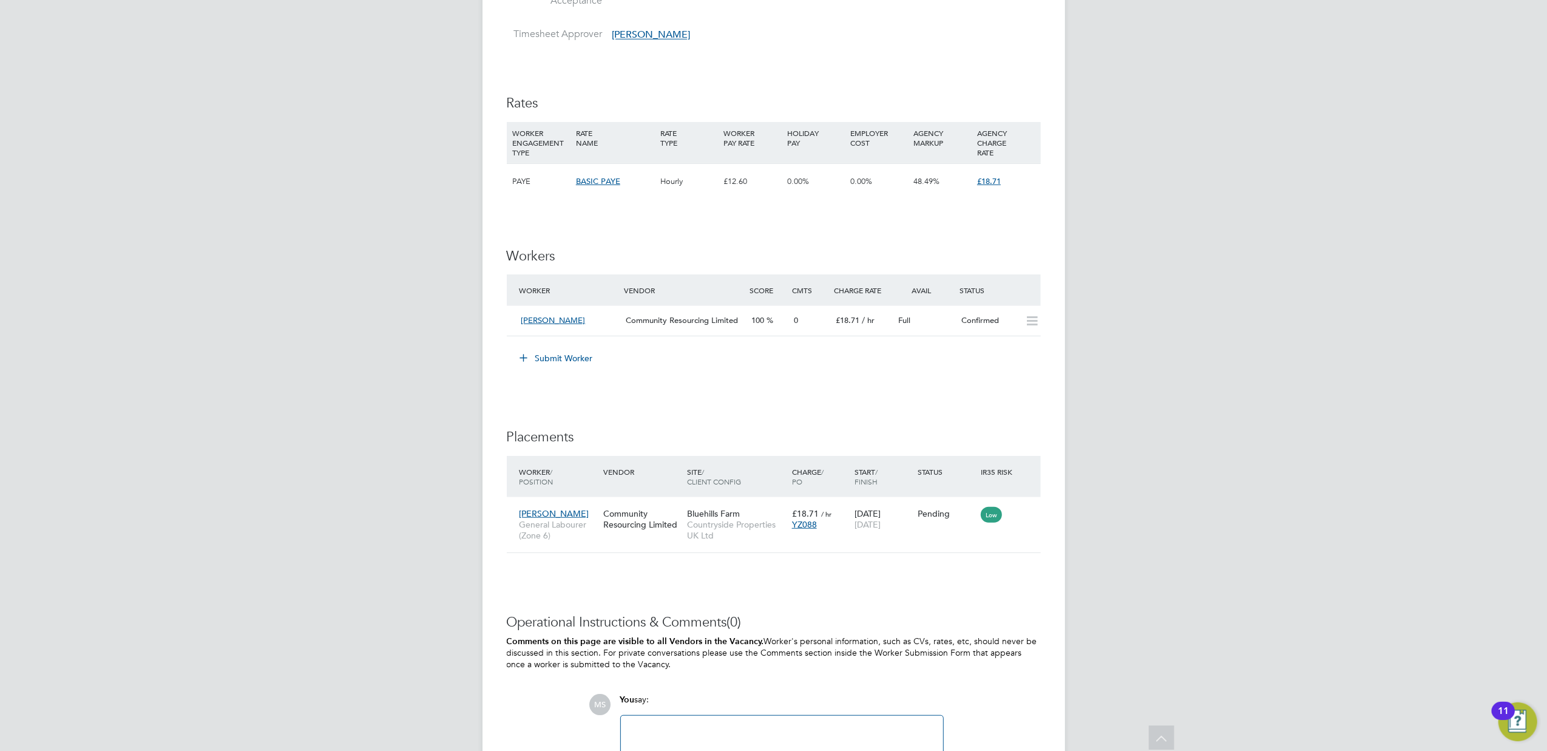
scroll to position [809, 0]
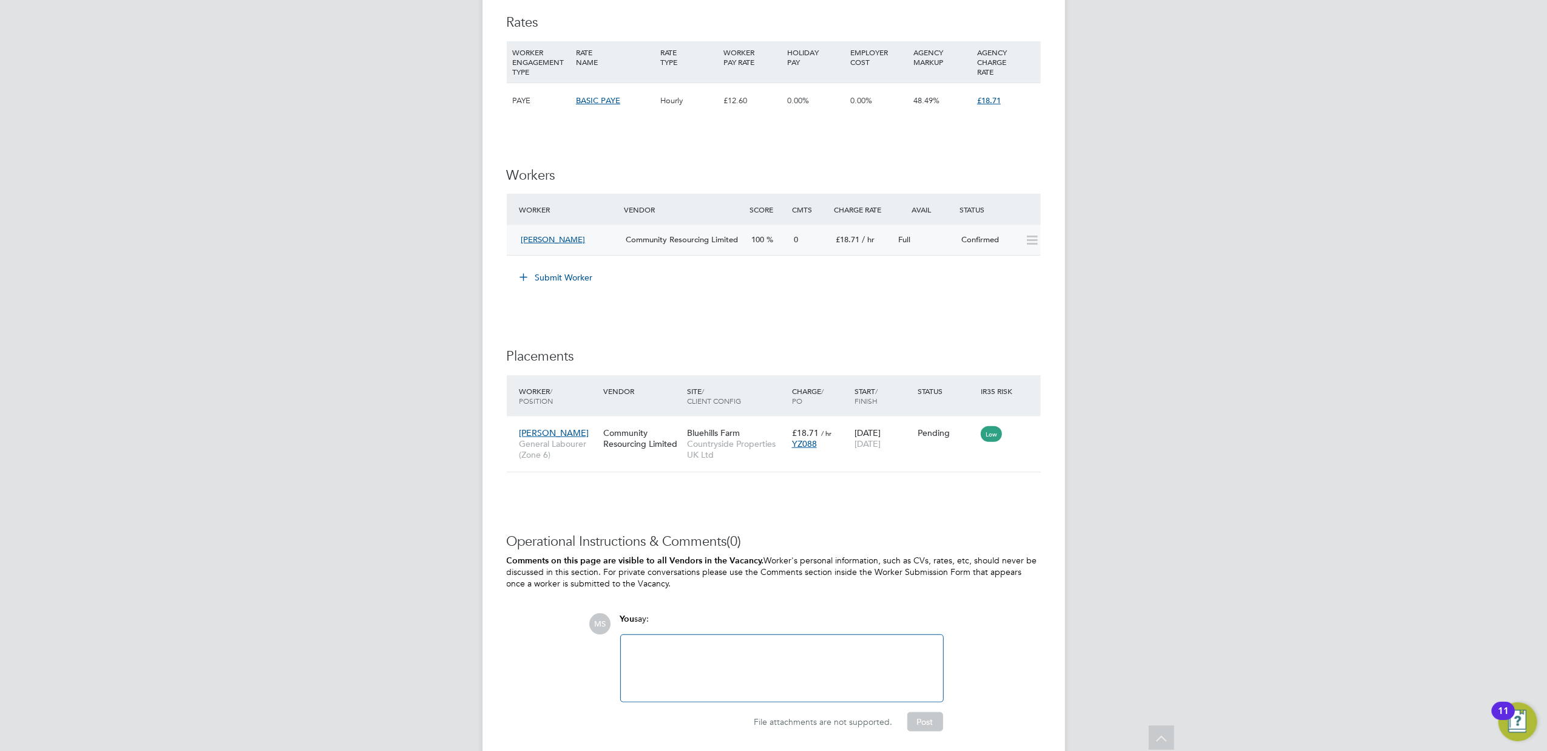
click at [1032, 240] on icon at bounding box center [1032, 241] width 15 height 10
click at [547, 239] on span "[PERSON_NAME]" at bounding box center [553, 239] width 64 height 10
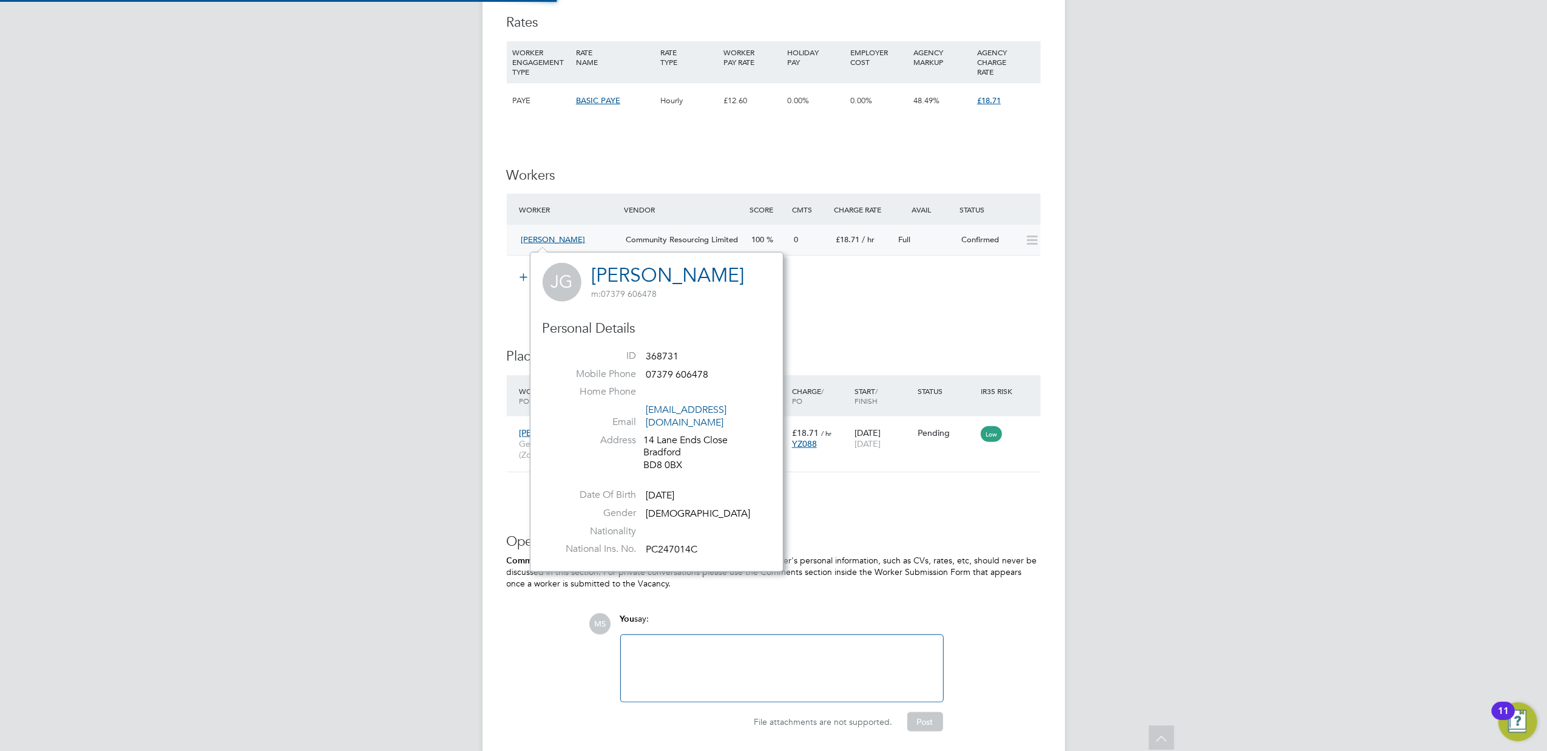
scroll to position [307, 253]
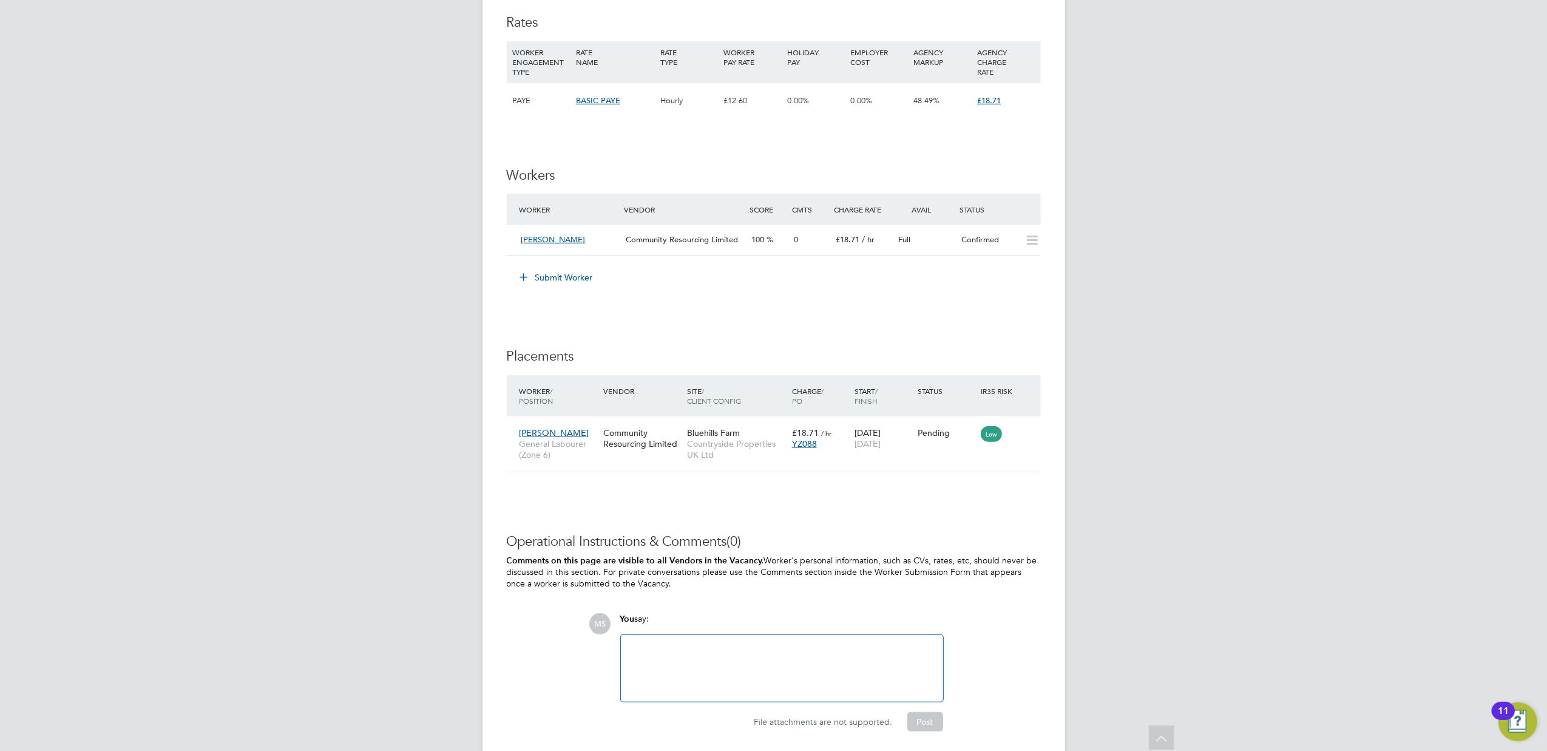
scroll to position [853, 0]
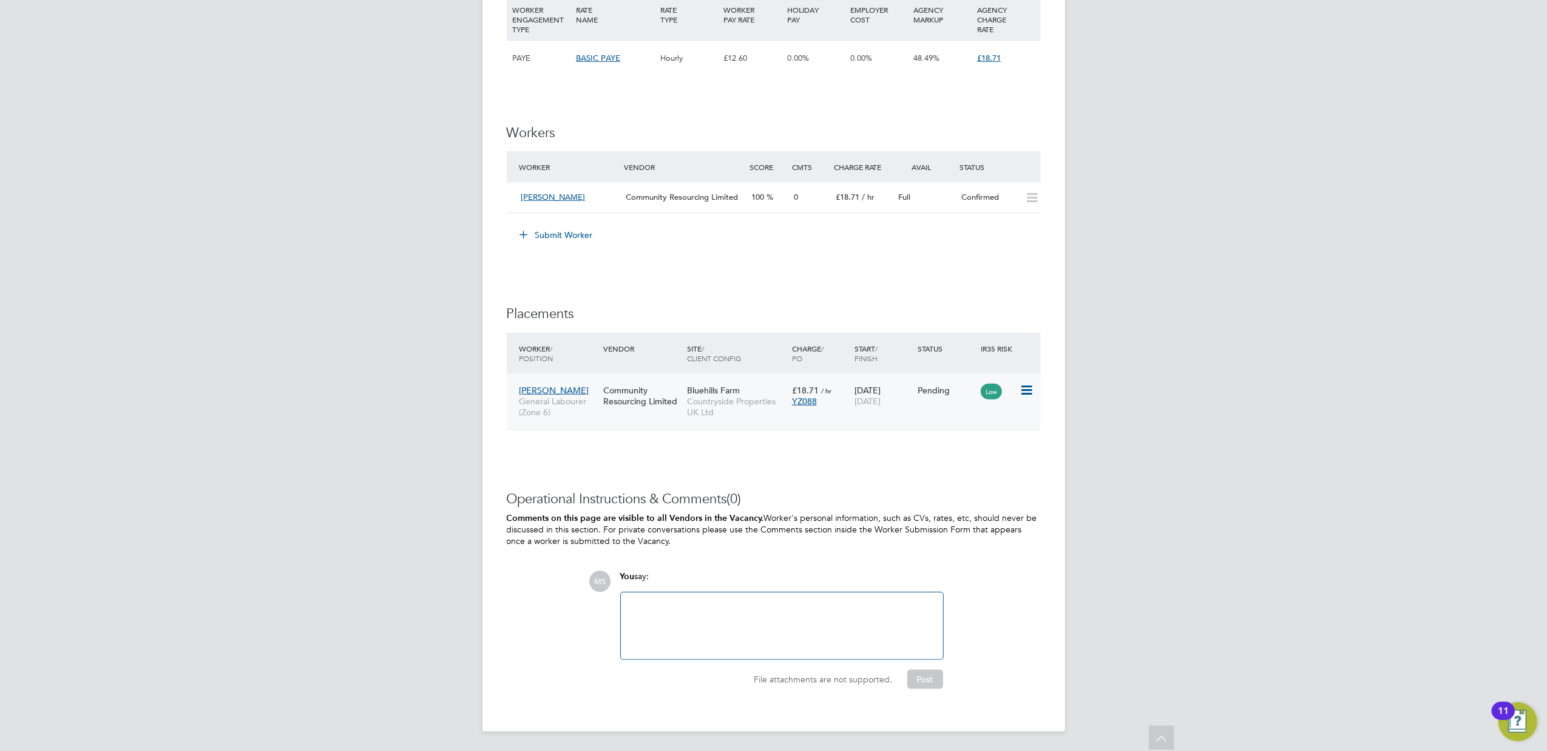
click at [1023, 387] on icon at bounding box center [1026, 390] width 12 height 15
click at [964, 460] on li "Start" at bounding box center [989, 468] width 86 height 17
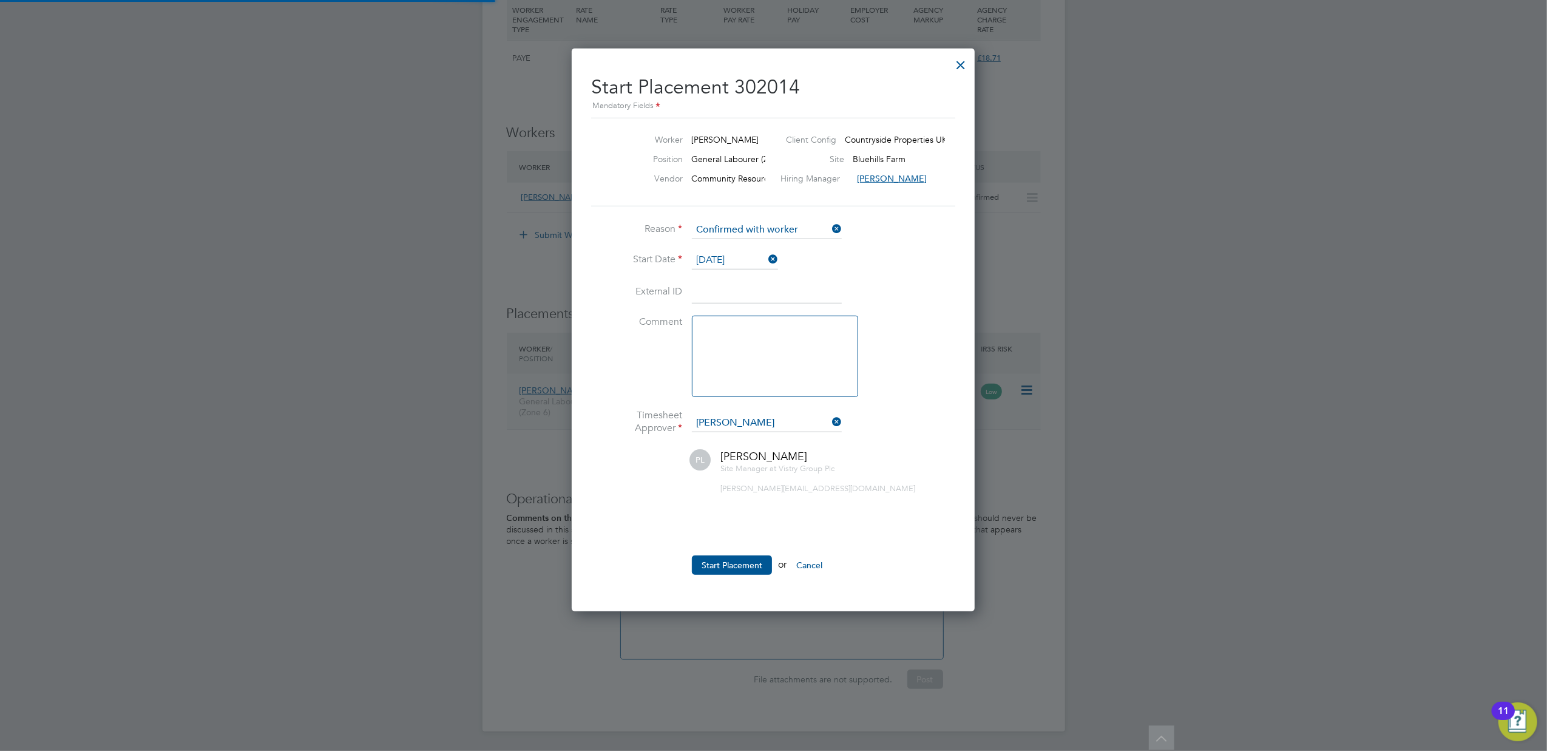
scroll to position [6, 5]
click at [735, 572] on button "Start Placement" at bounding box center [732, 564] width 80 height 19
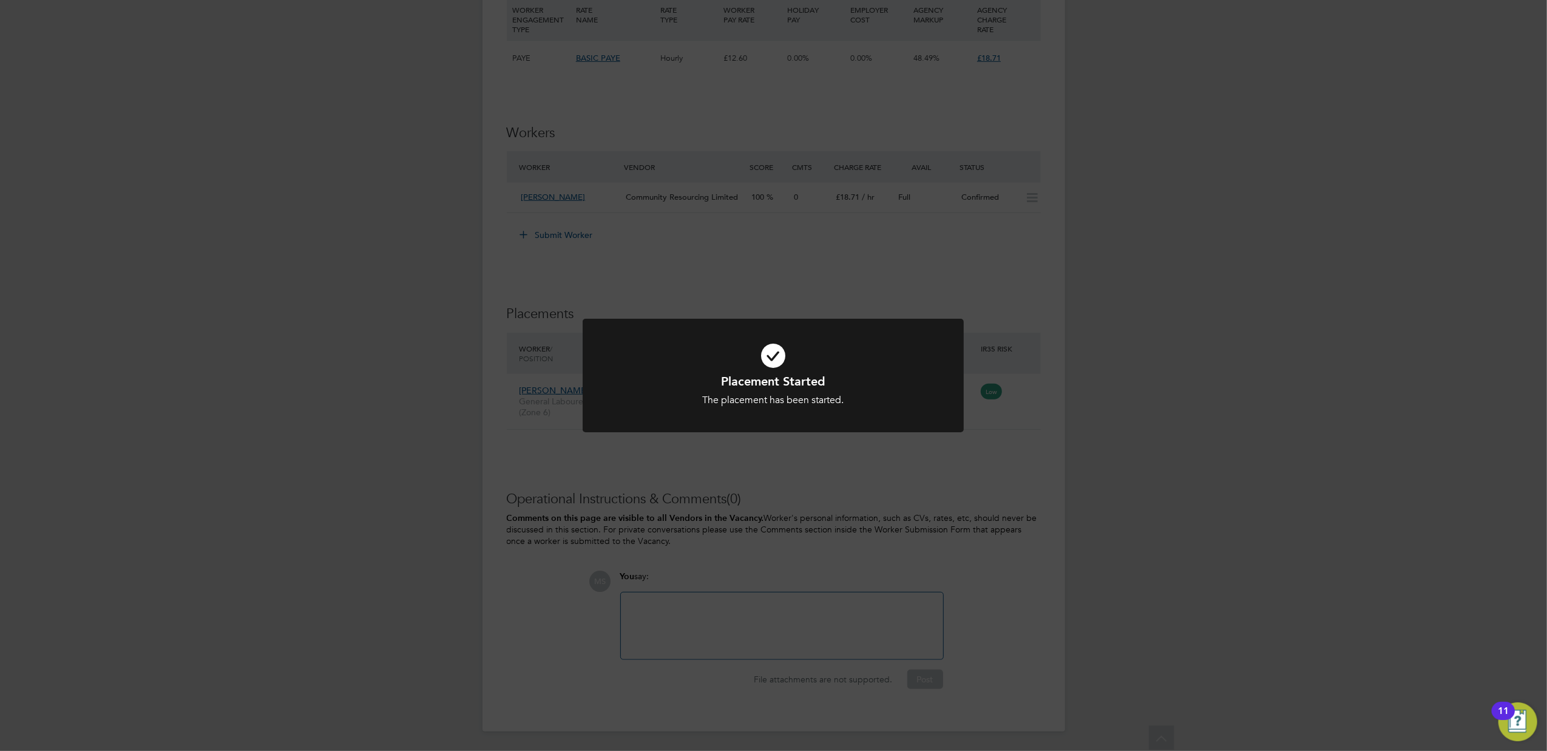
click at [1263, 518] on div "Placement Started The placement has been started. Cancel Okay" at bounding box center [773, 375] width 1547 height 751
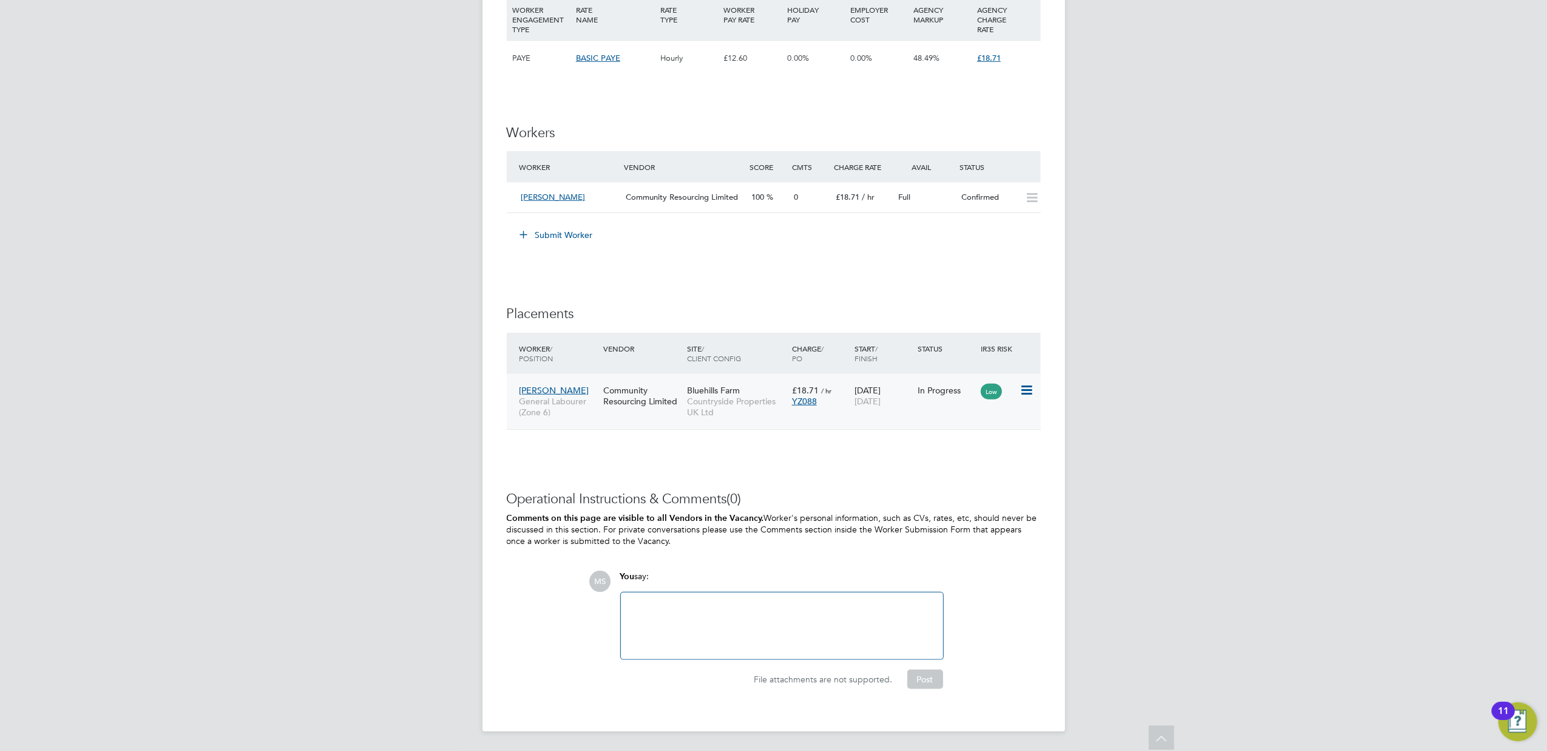
click at [735, 394] on span "Bluehills Farm" at bounding box center [713, 390] width 53 height 11
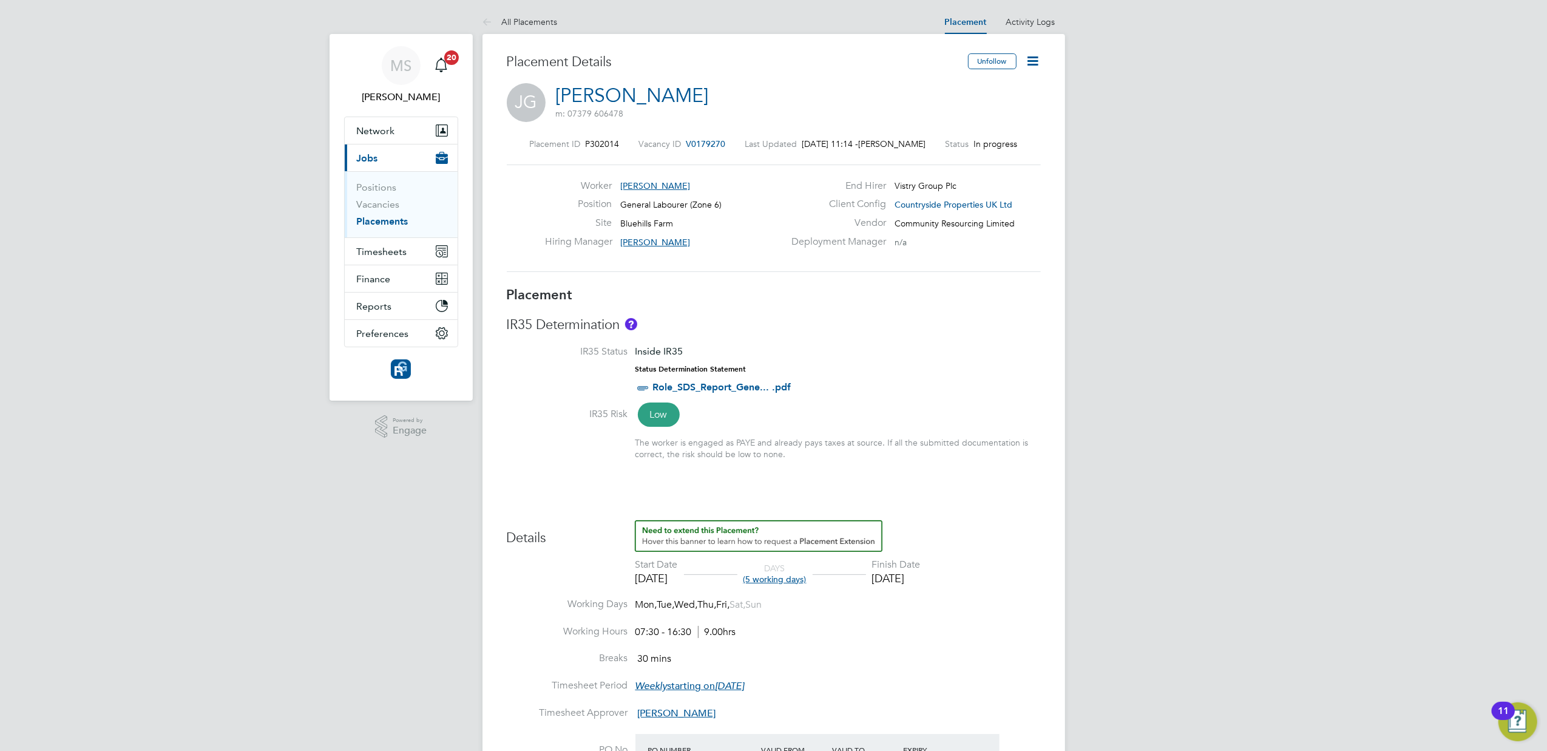
click at [1030, 63] on icon at bounding box center [1033, 60] width 15 height 15
click at [991, 89] on li "Edit Placement e" at bounding box center [993, 89] width 89 height 17
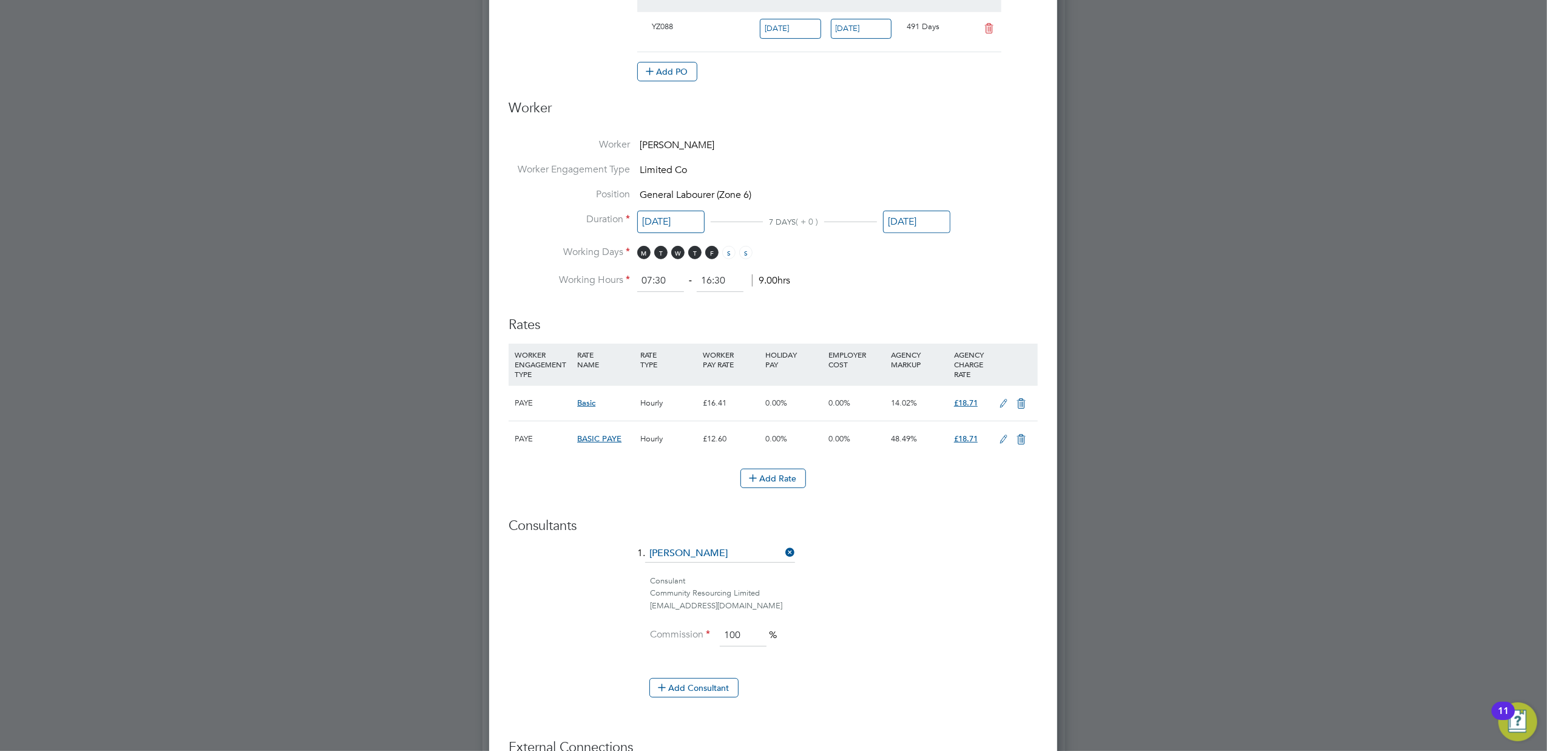
click at [1021, 437] on icon at bounding box center [1021, 440] width 15 height 10
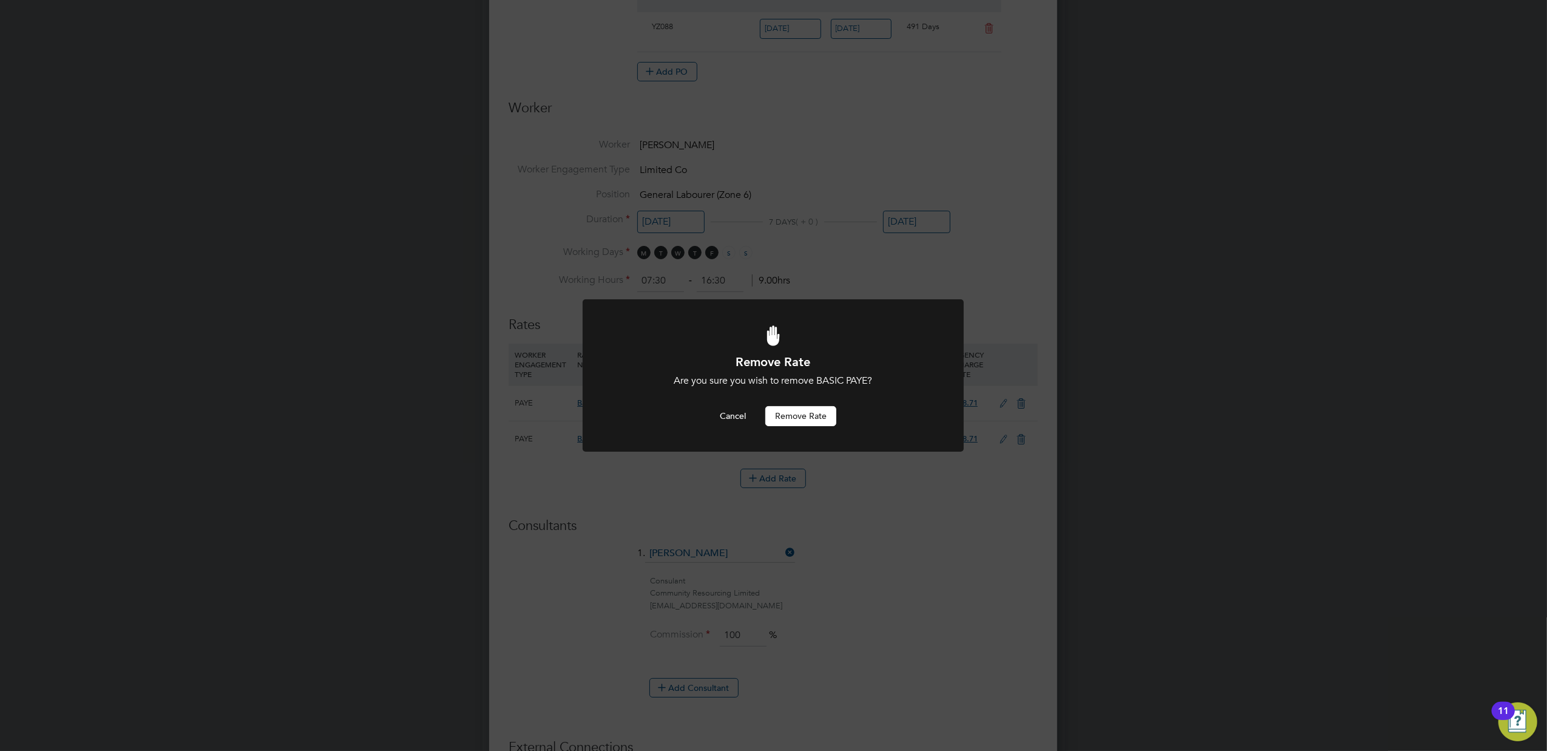
click at [802, 418] on button "Remove rate" at bounding box center [800, 415] width 71 height 19
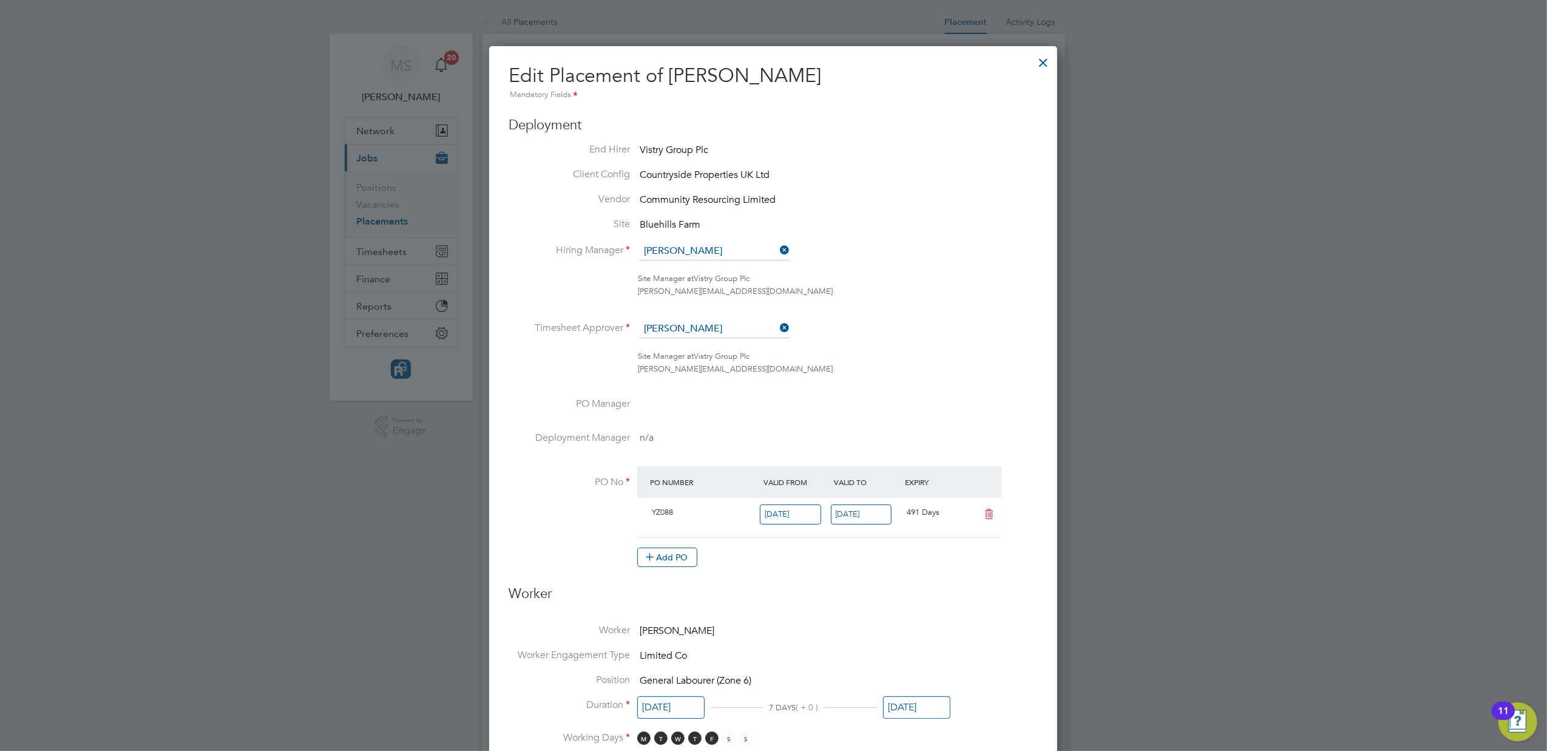
click at [1043, 58] on div at bounding box center [1044, 60] width 22 height 22
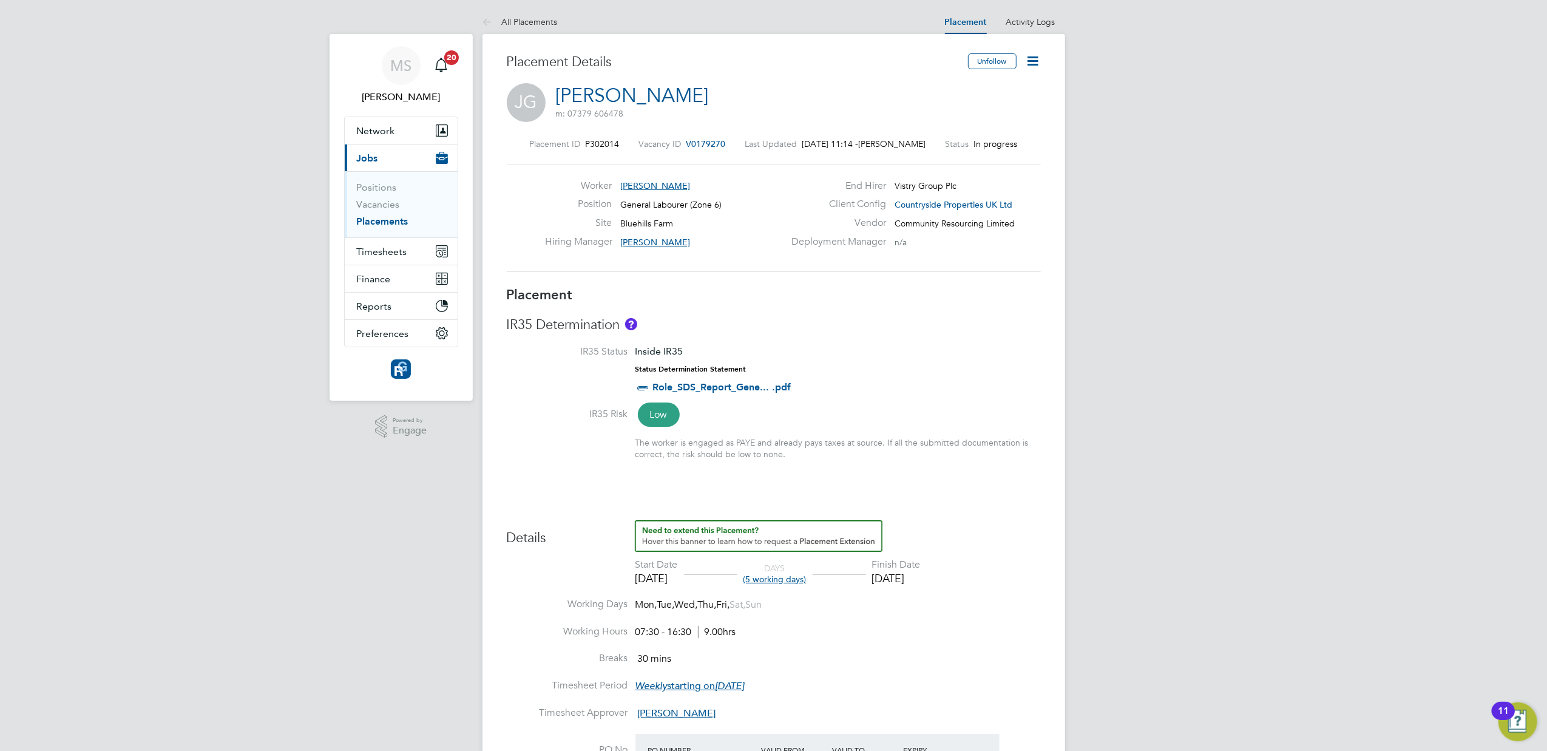
click at [1040, 56] on icon at bounding box center [1033, 60] width 15 height 15
click at [968, 93] on li "Edit Placement e" at bounding box center [993, 89] width 89 height 17
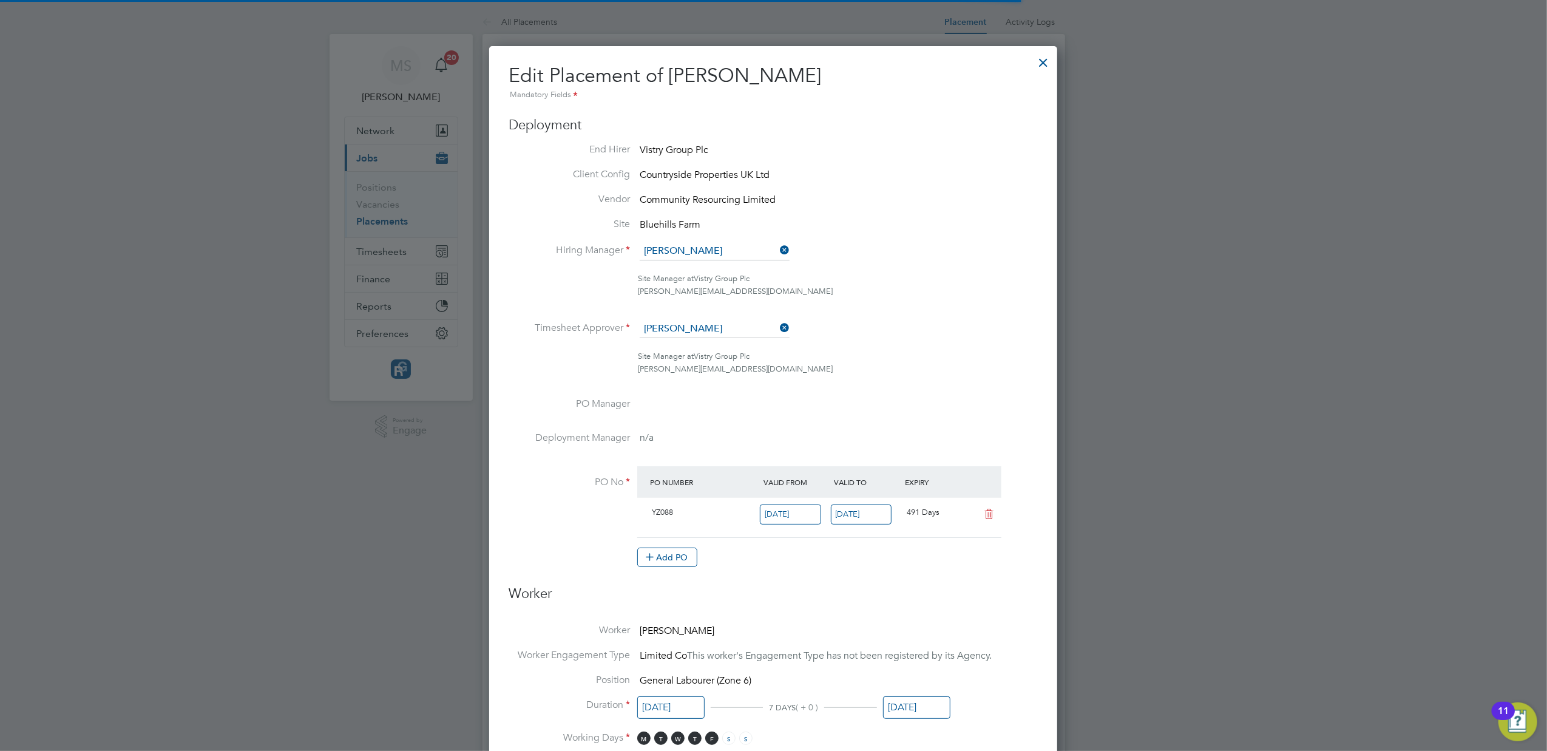
scroll to position [21, 114]
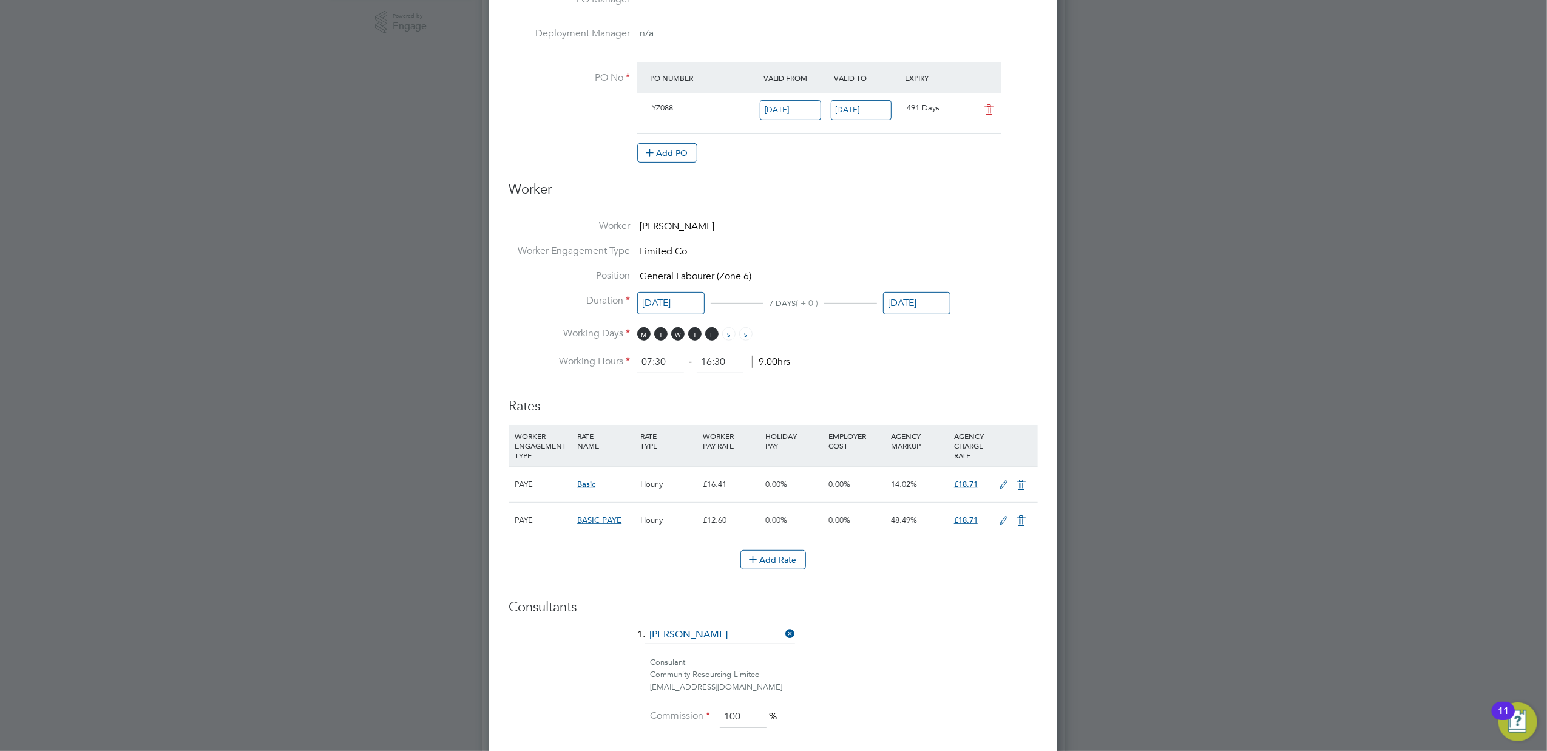
click at [1016, 520] on icon at bounding box center [1021, 521] width 15 height 10
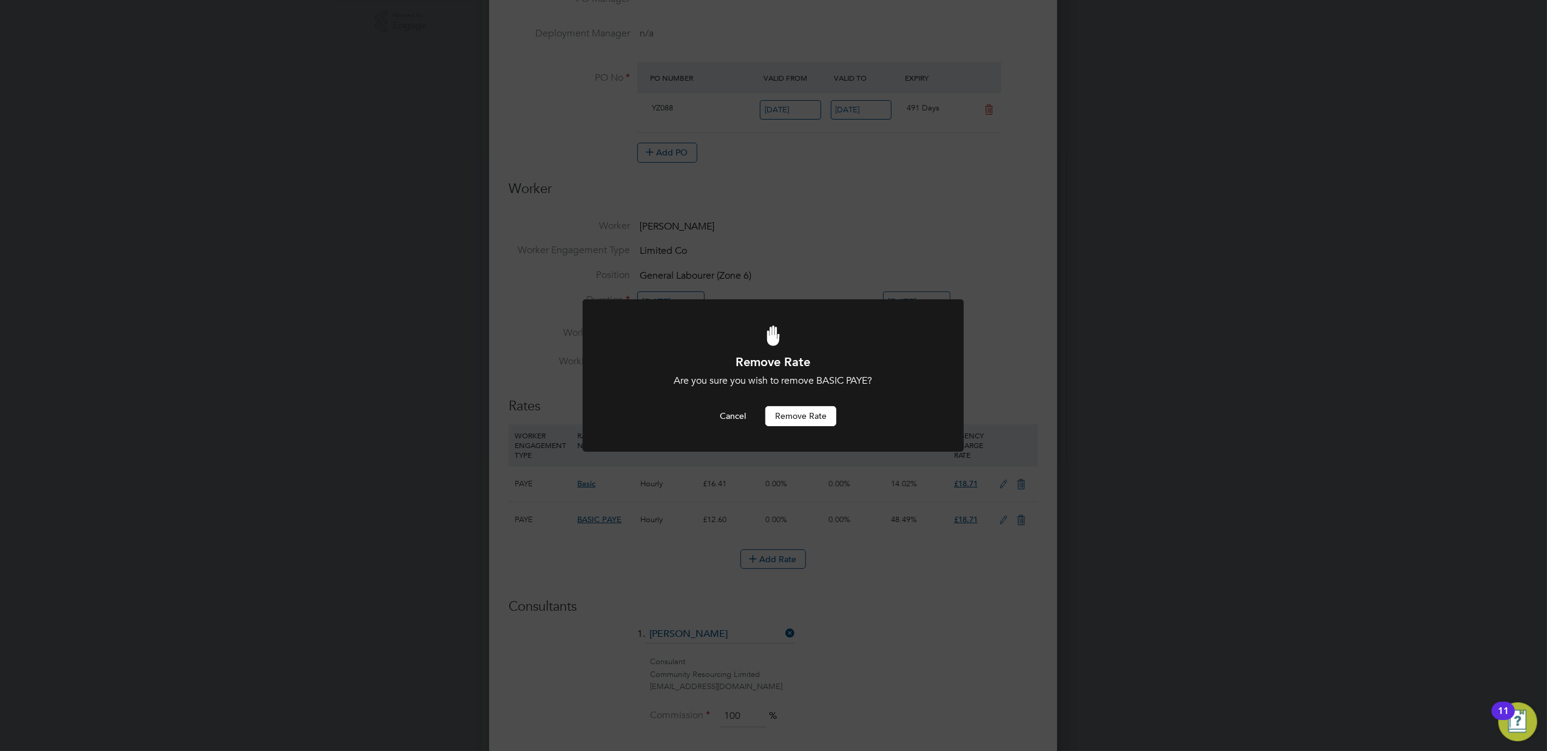
scroll to position [0, 0]
click at [788, 413] on button "Remove rate" at bounding box center [800, 415] width 71 height 19
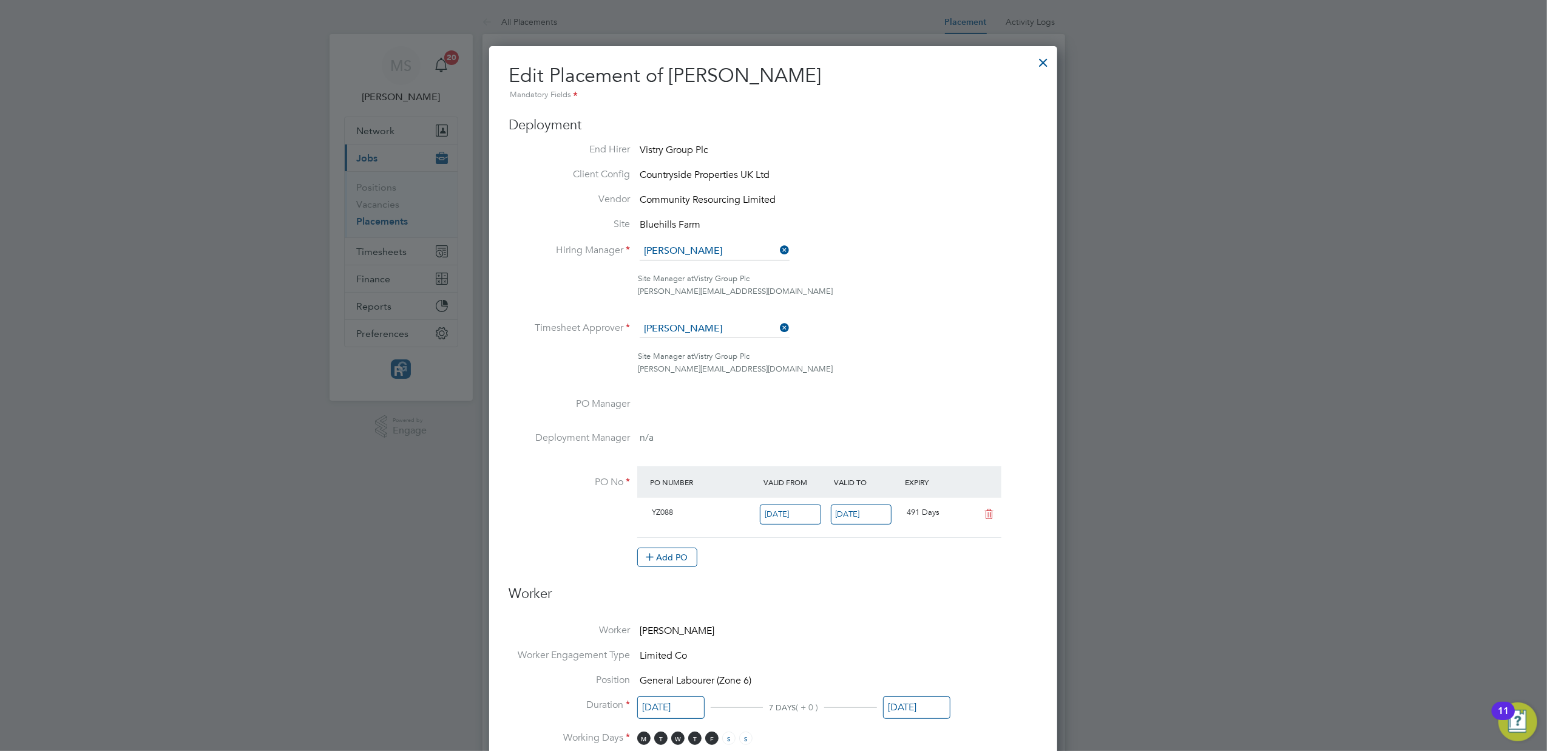
scroll to position [404, 0]
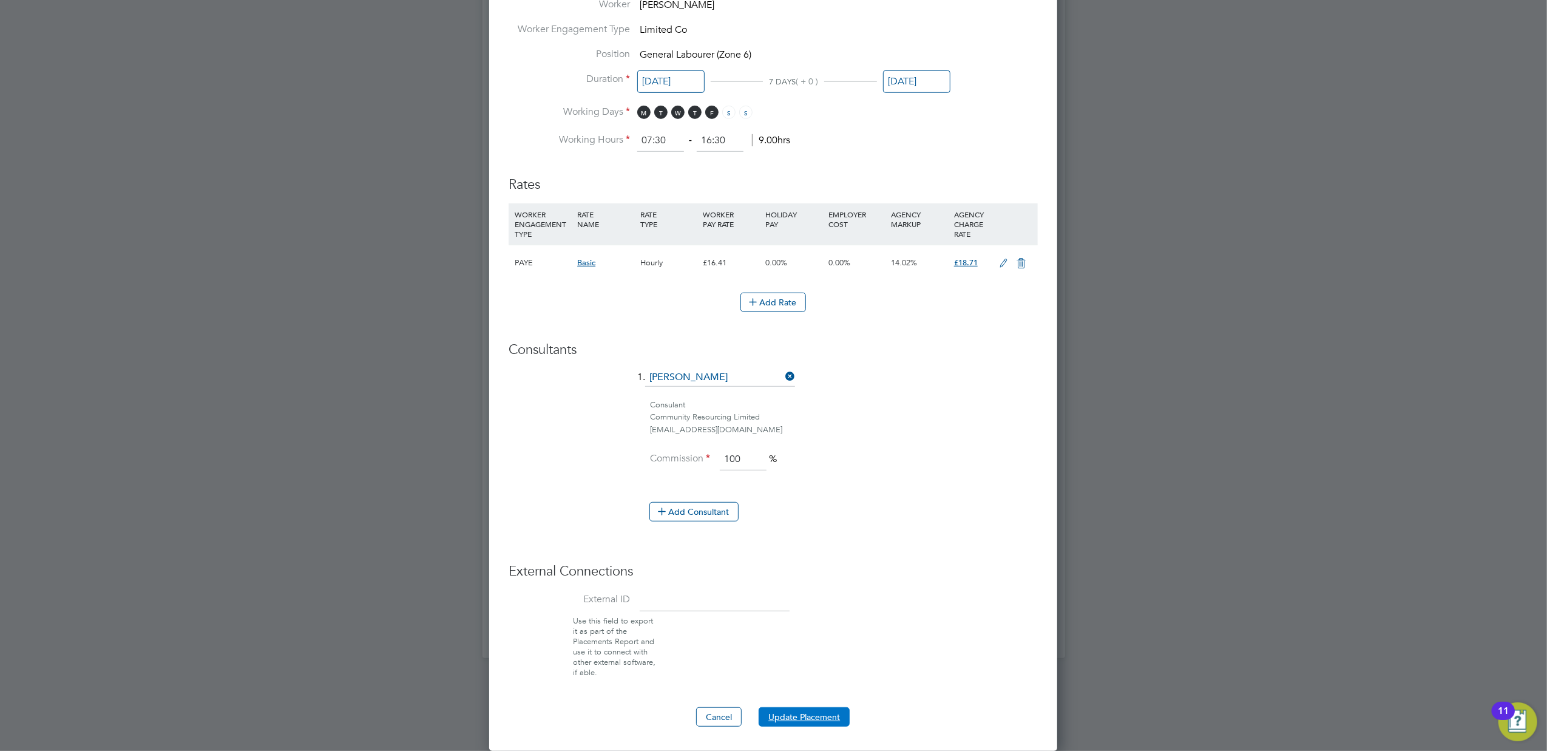
click at [795, 709] on button "Update Placement" at bounding box center [804, 716] width 91 height 19
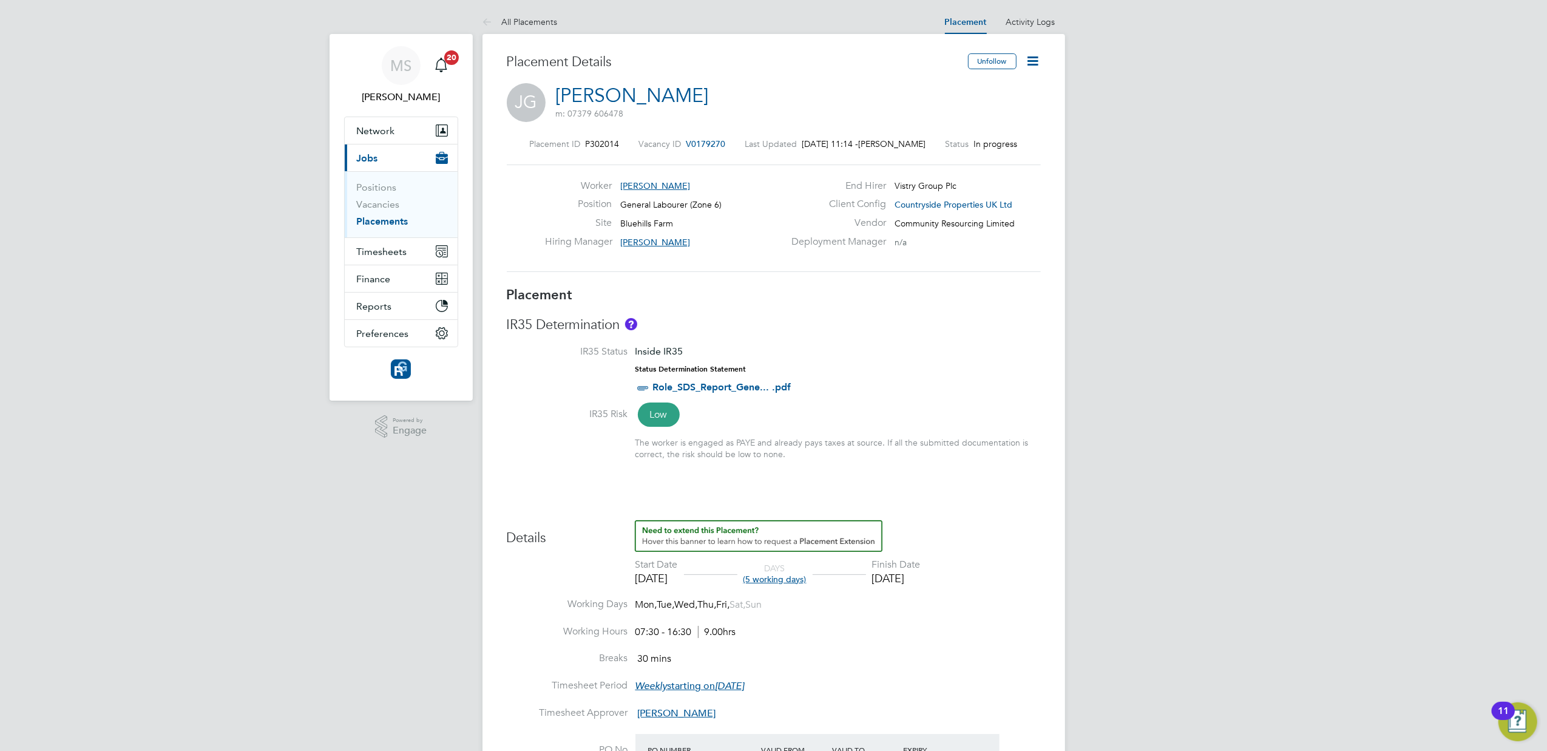
click at [1267, 399] on div "MS Michelle Smith Notifications 20 Applications: Network Team Members Businesse…" at bounding box center [773, 633] width 1547 height 1267
click at [382, 203] on link "Vacancies" at bounding box center [378, 205] width 43 height 12
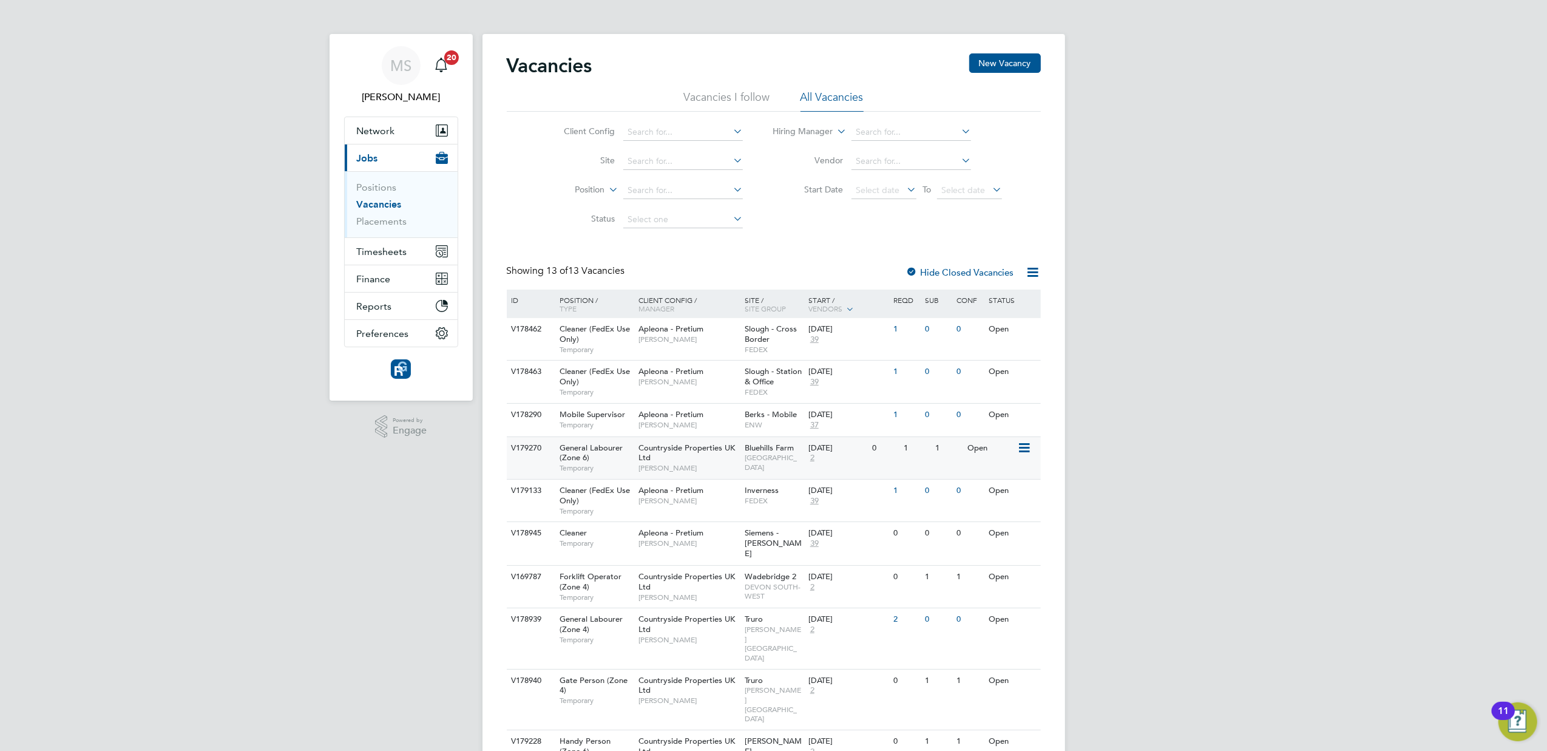
click at [762, 454] on span "WEST YORKSHIRE" at bounding box center [774, 462] width 58 height 19
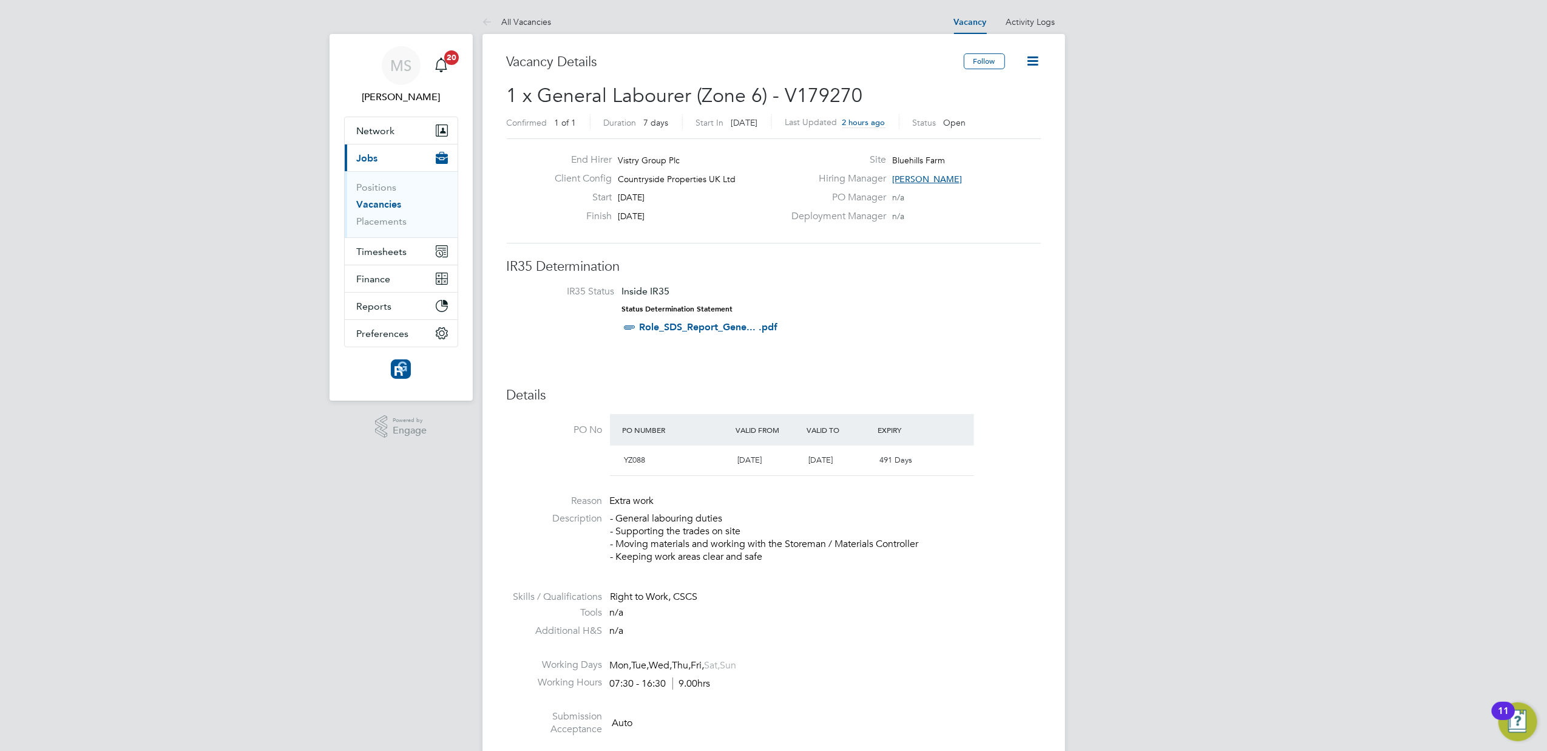
scroll to position [81, 0]
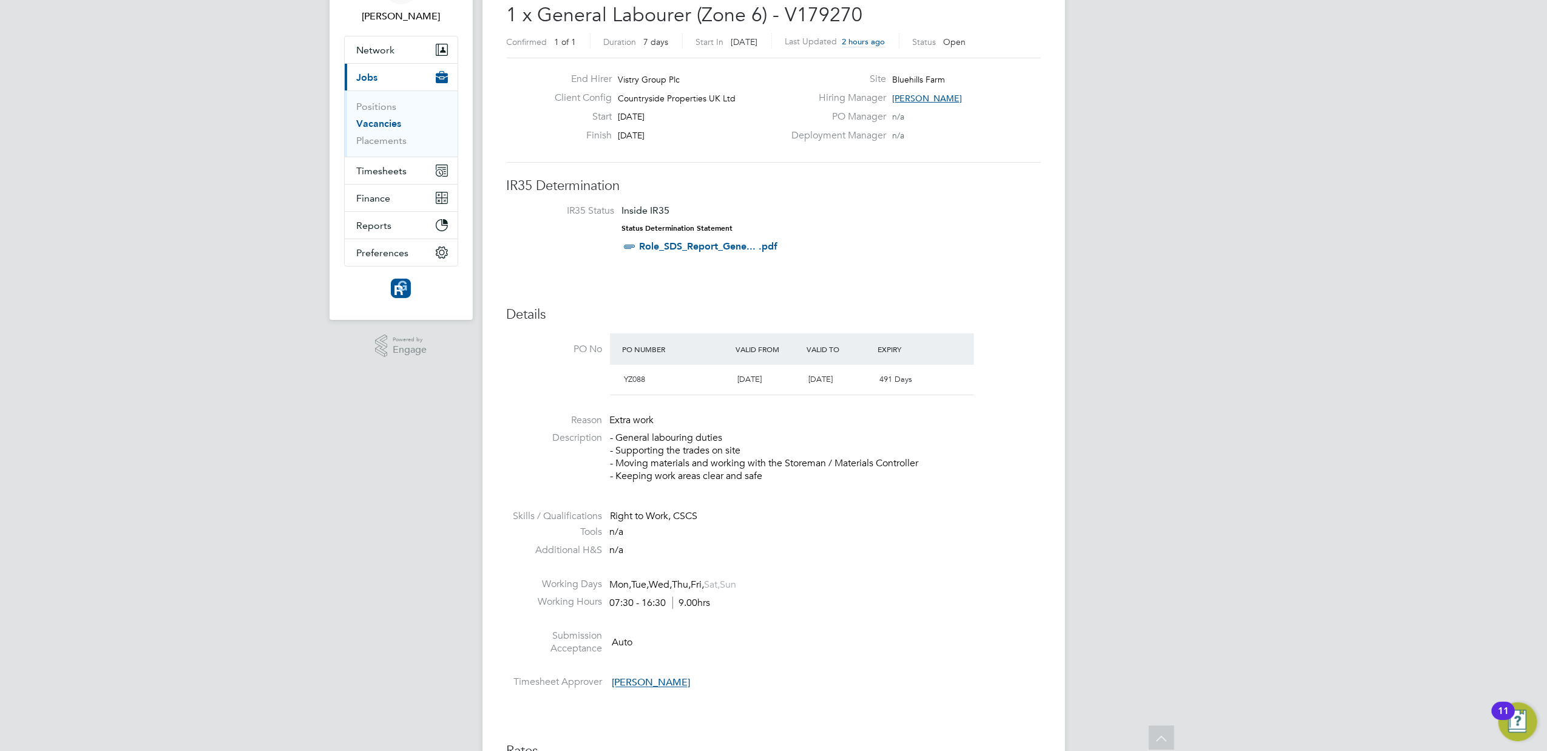
drag, startPoint x: 826, startPoint y: 257, endPoint x: 1273, endPoint y: 435, distance: 481.4
click at [1273, 435] on div "MS [PERSON_NAME] Notifications 20 Applications: Network Team Members Businesses…" at bounding box center [773, 720] width 1547 height 1603
